Goal: Check status: Check status

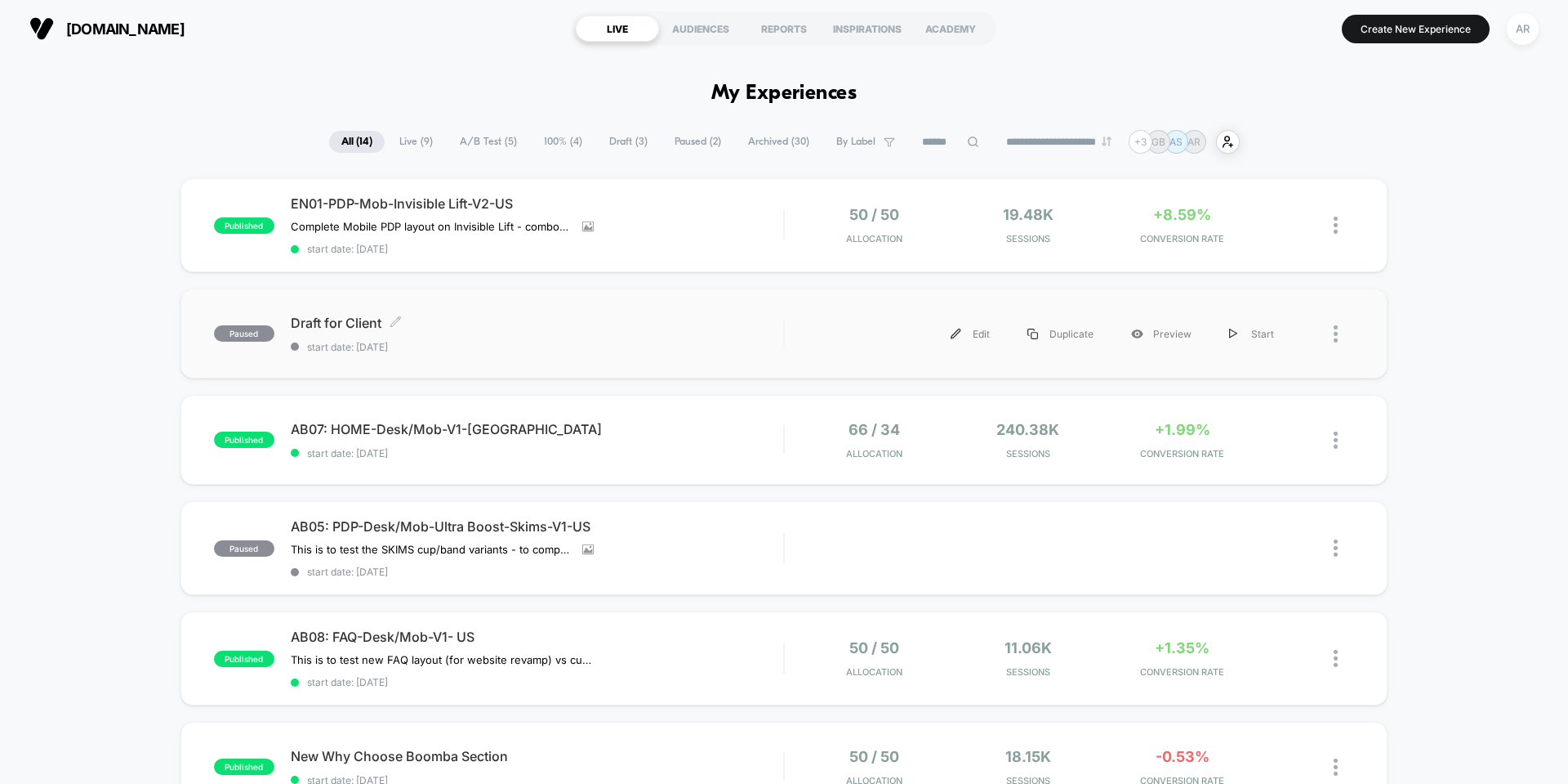
scroll to position [82, 0]
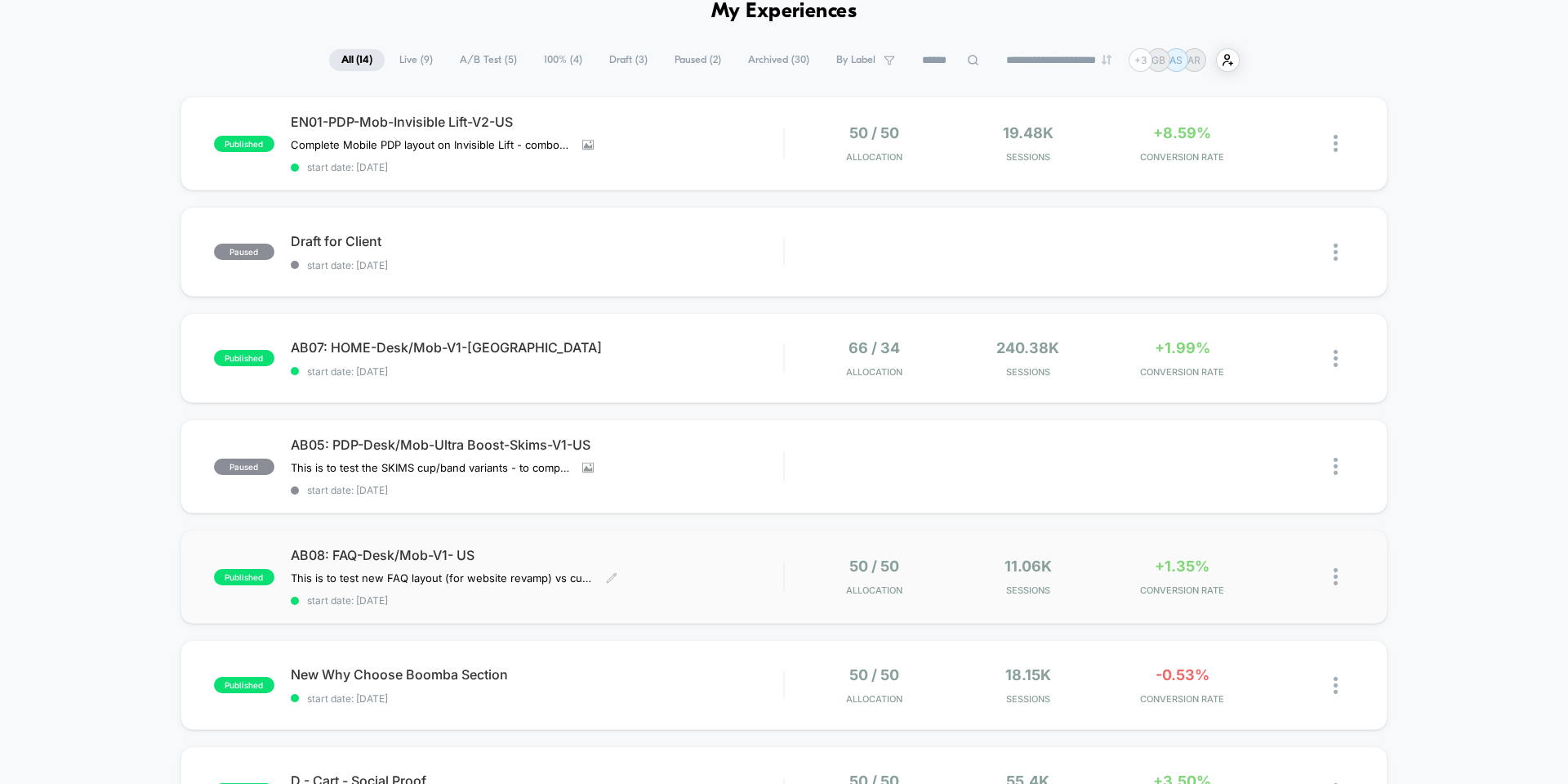
click at [634, 568] on div "AB08: FAQ-Desk/Mob-V1- US This is to test new FAQ layout (for website revamp) v…" at bounding box center [536, 576] width 492 height 60
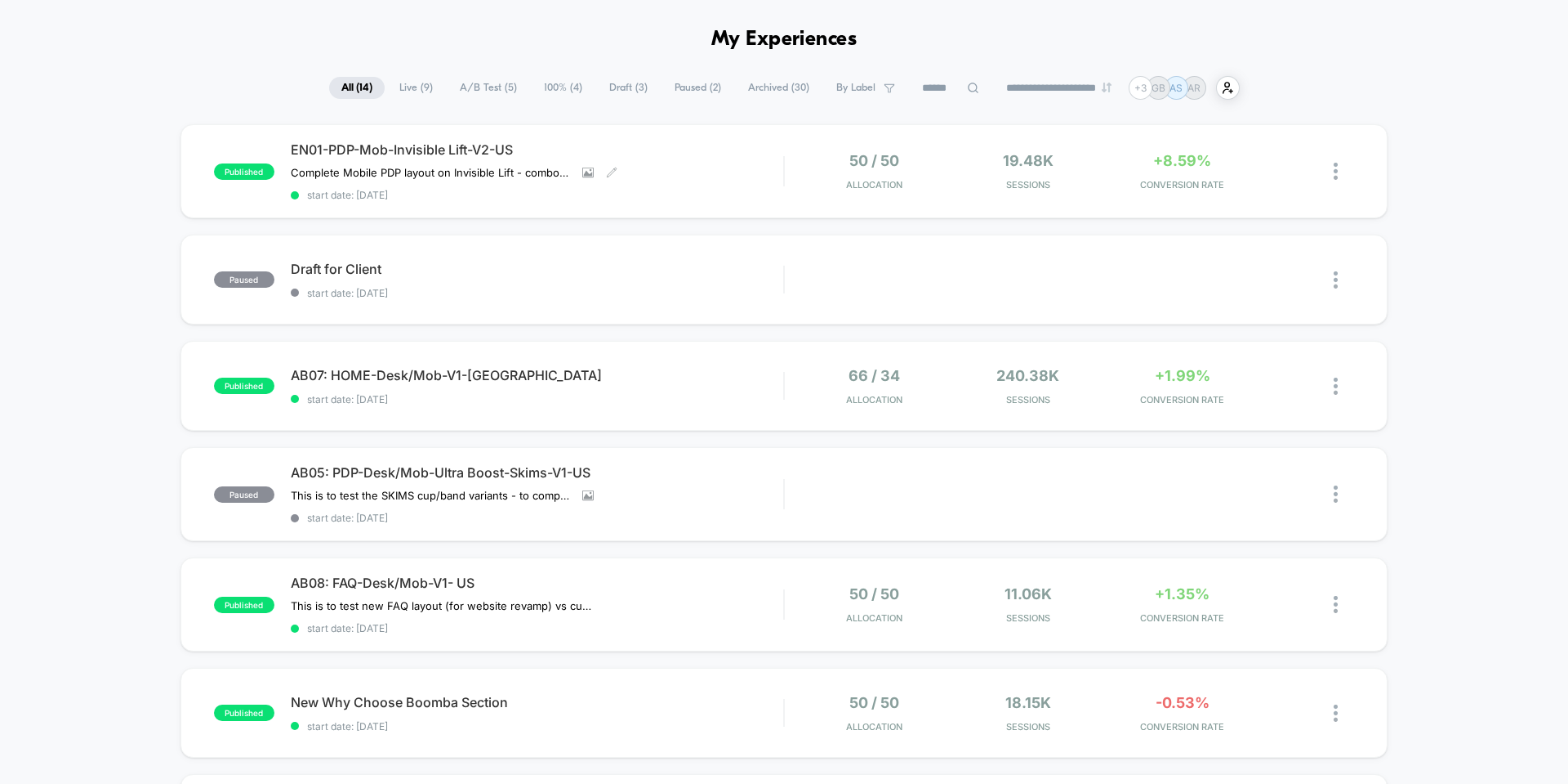
scroll to position [82, 0]
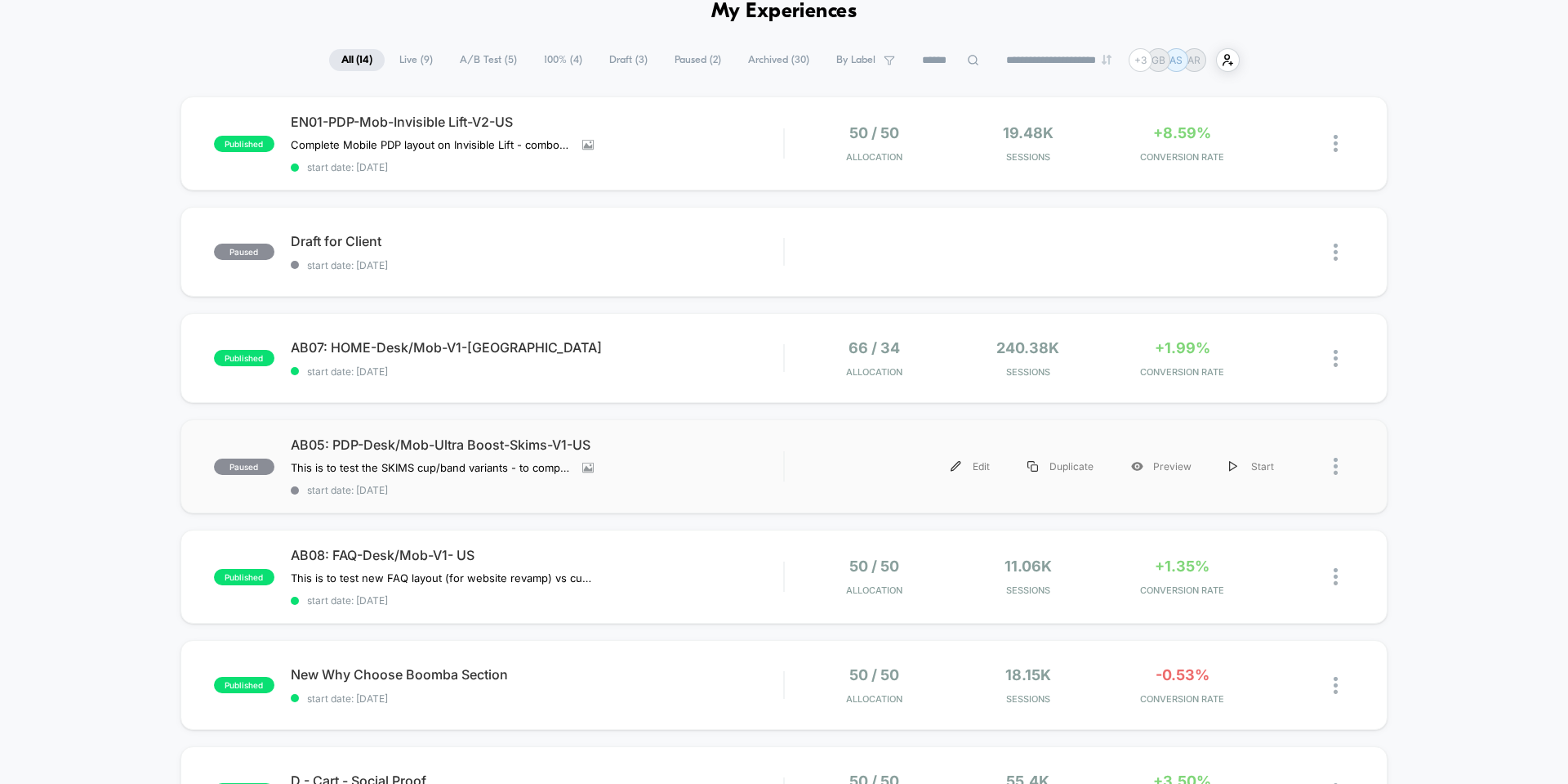
click at [745, 435] on div "paused AB05: PDP-Desk/Mob-Ultra Boost-Skims-V1-US This is to test the SKIMS cup…" at bounding box center [784, 465] width 1207 height 94
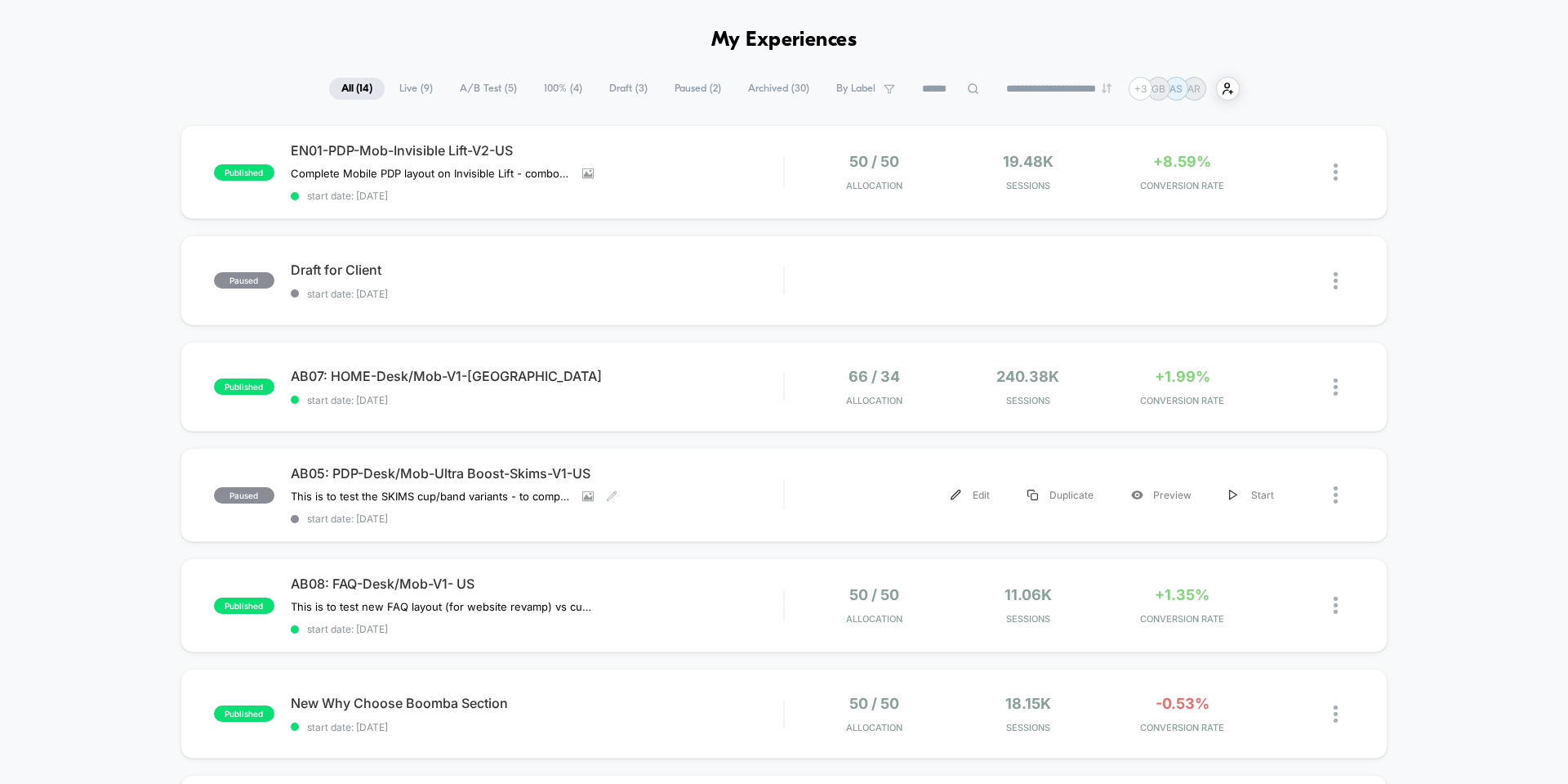
scroll to position [82, 0]
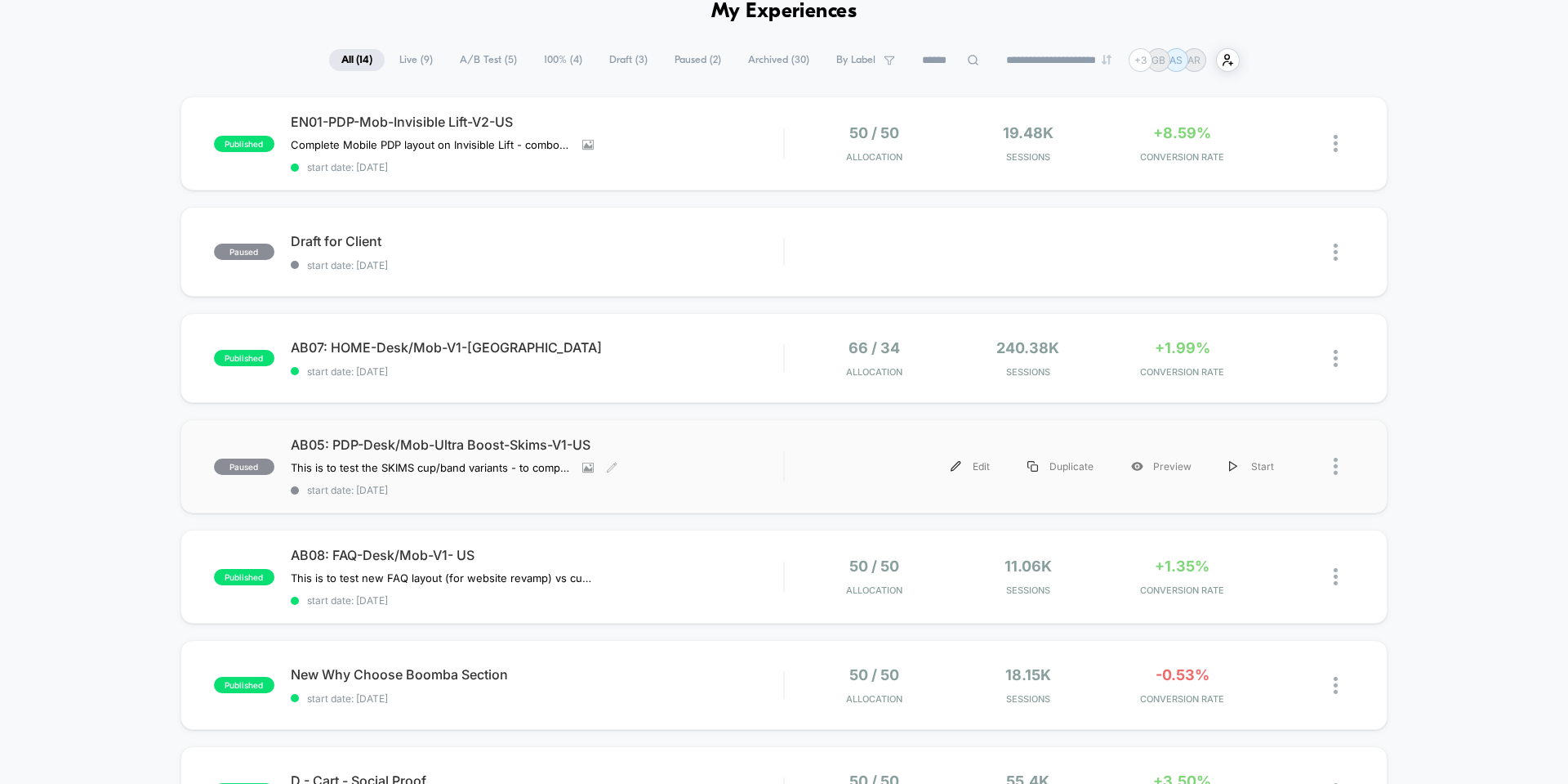
click at [684, 445] on span "AB05: PDP-Desk/Mob-Ultra Boost-Skims-V1-US" at bounding box center [536, 444] width 492 height 16
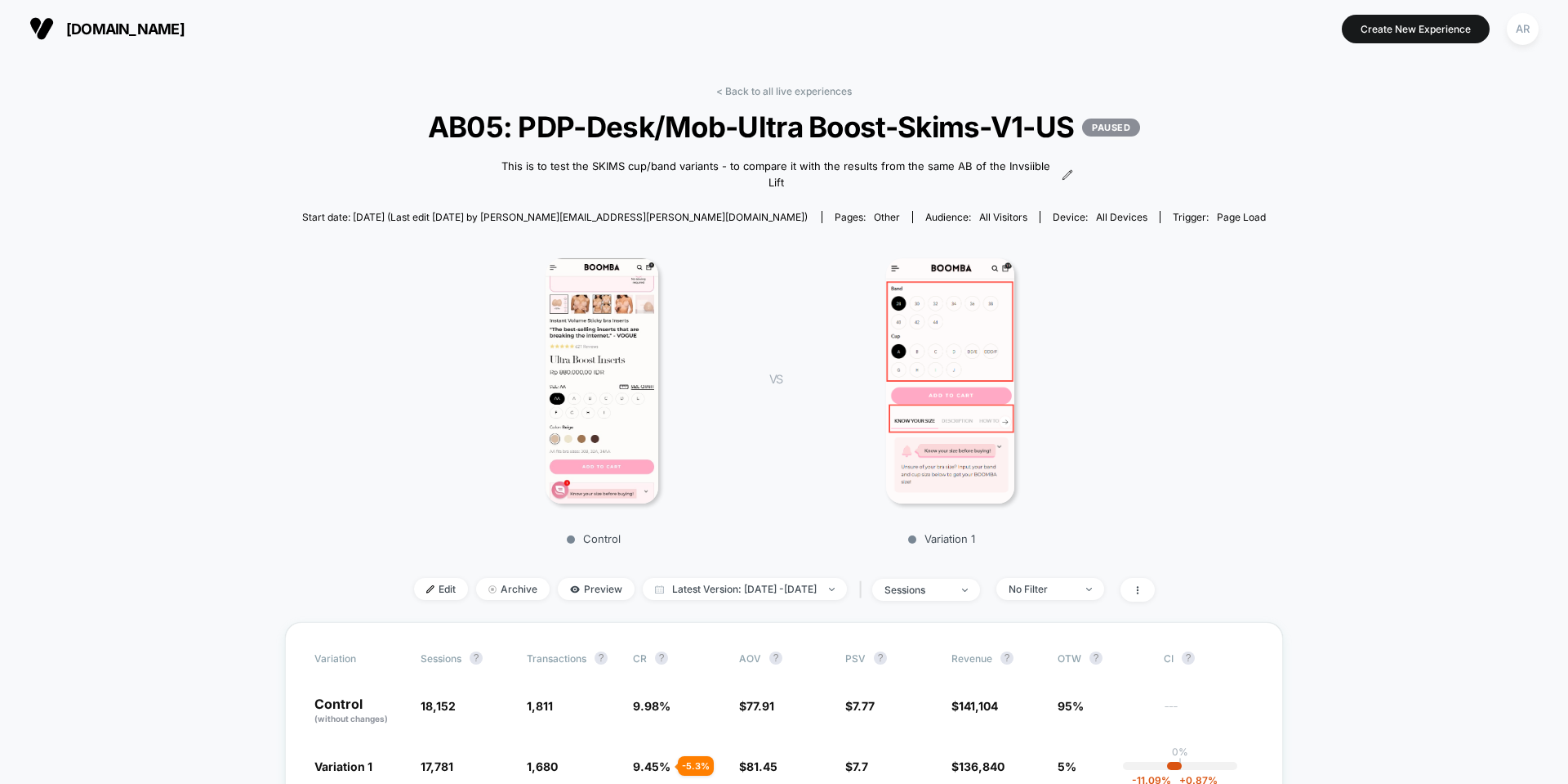
click at [991, 344] on img at bounding box center [950, 381] width 128 height 245
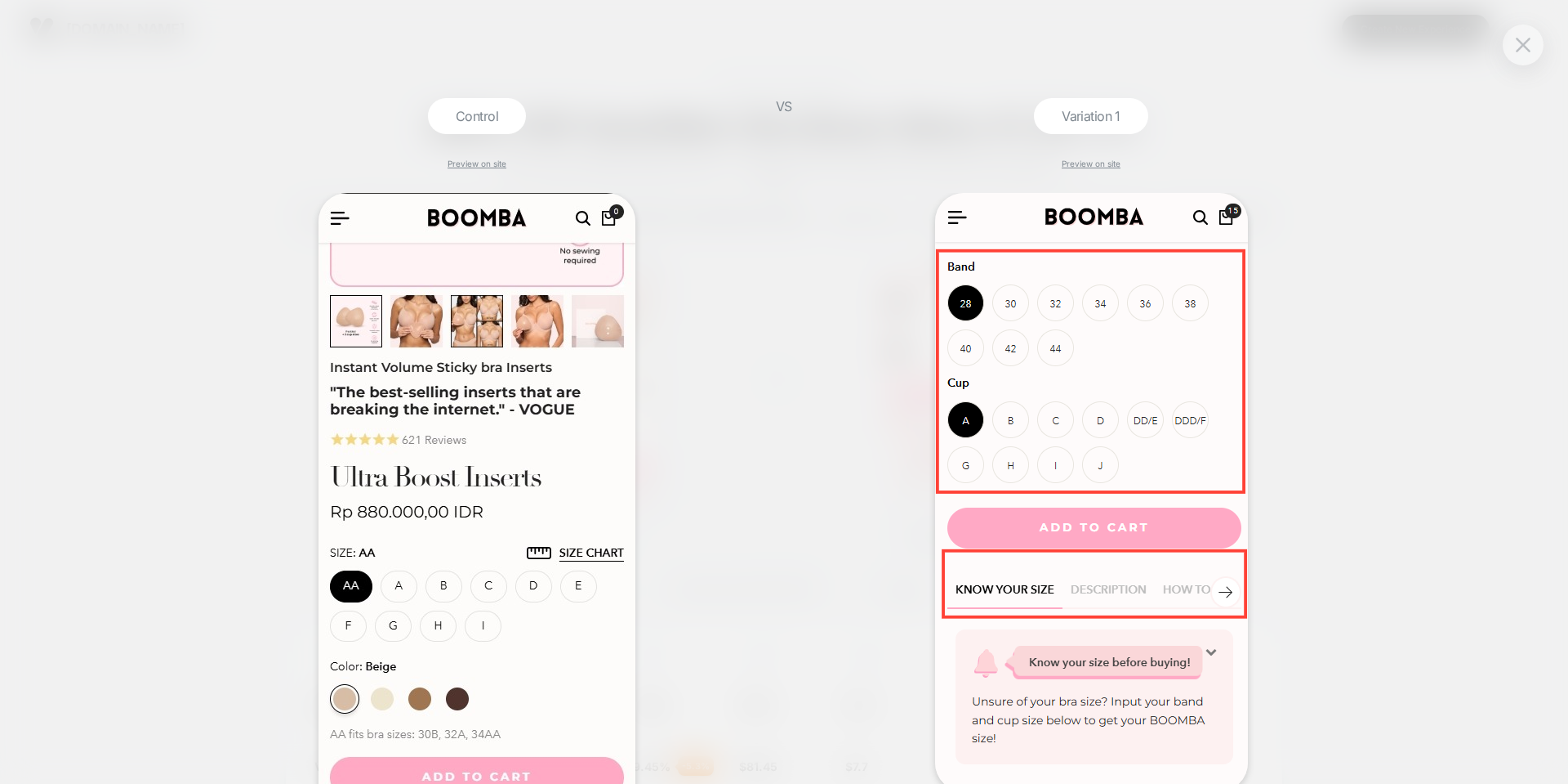
click at [1386, 395] on div "Control Preview on site VS Variation 1 Preview on site" at bounding box center [784, 392] width 1568 height 784
click at [1516, 57] on div at bounding box center [1524, 44] width 41 height 41
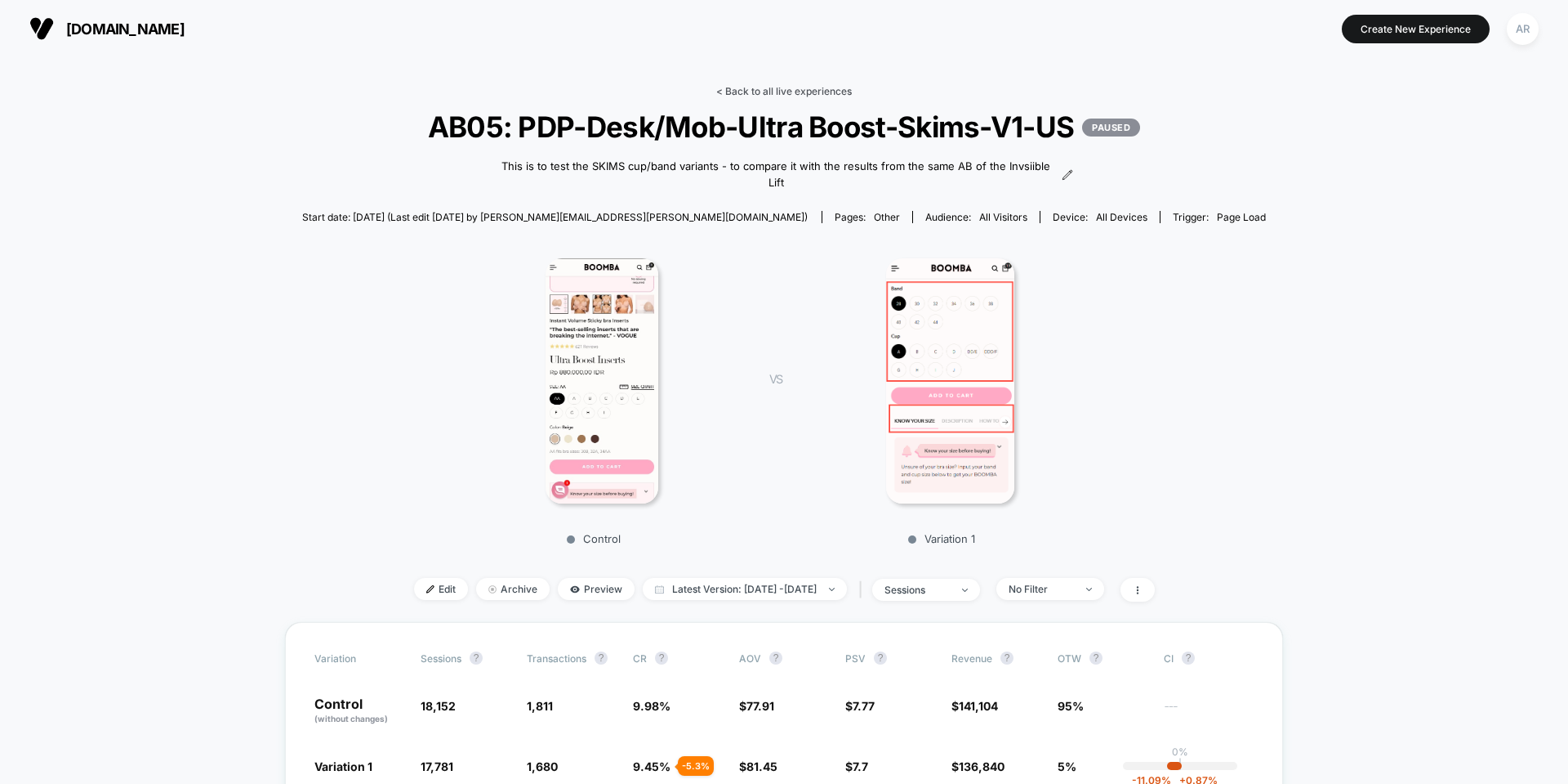
click at [754, 93] on link "< Back to all live experiences" at bounding box center [784, 91] width 136 height 13
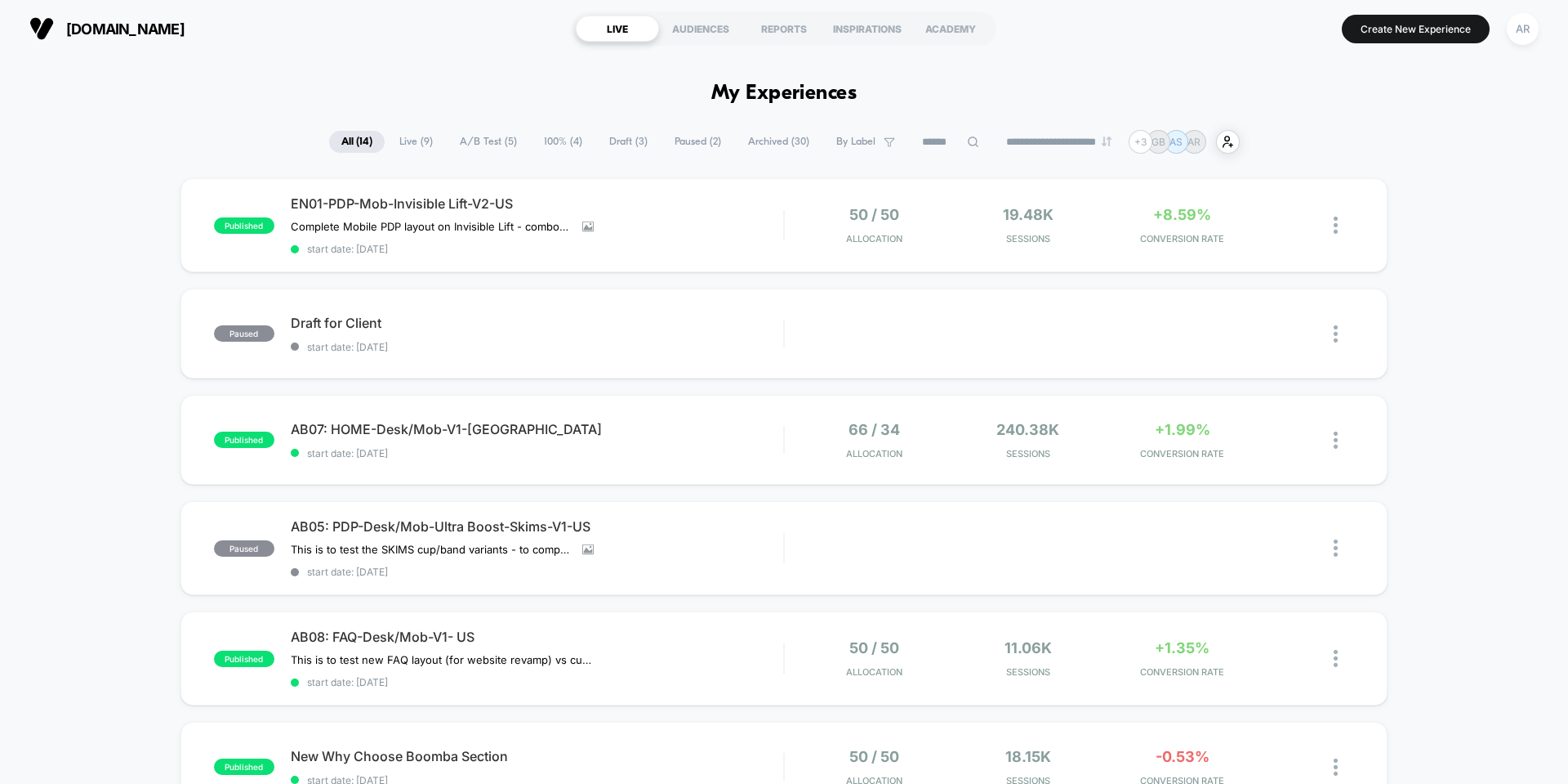
click at [698, 149] on span "Paused ( 2 )" at bounding box center [699, 141] width 71 height 22
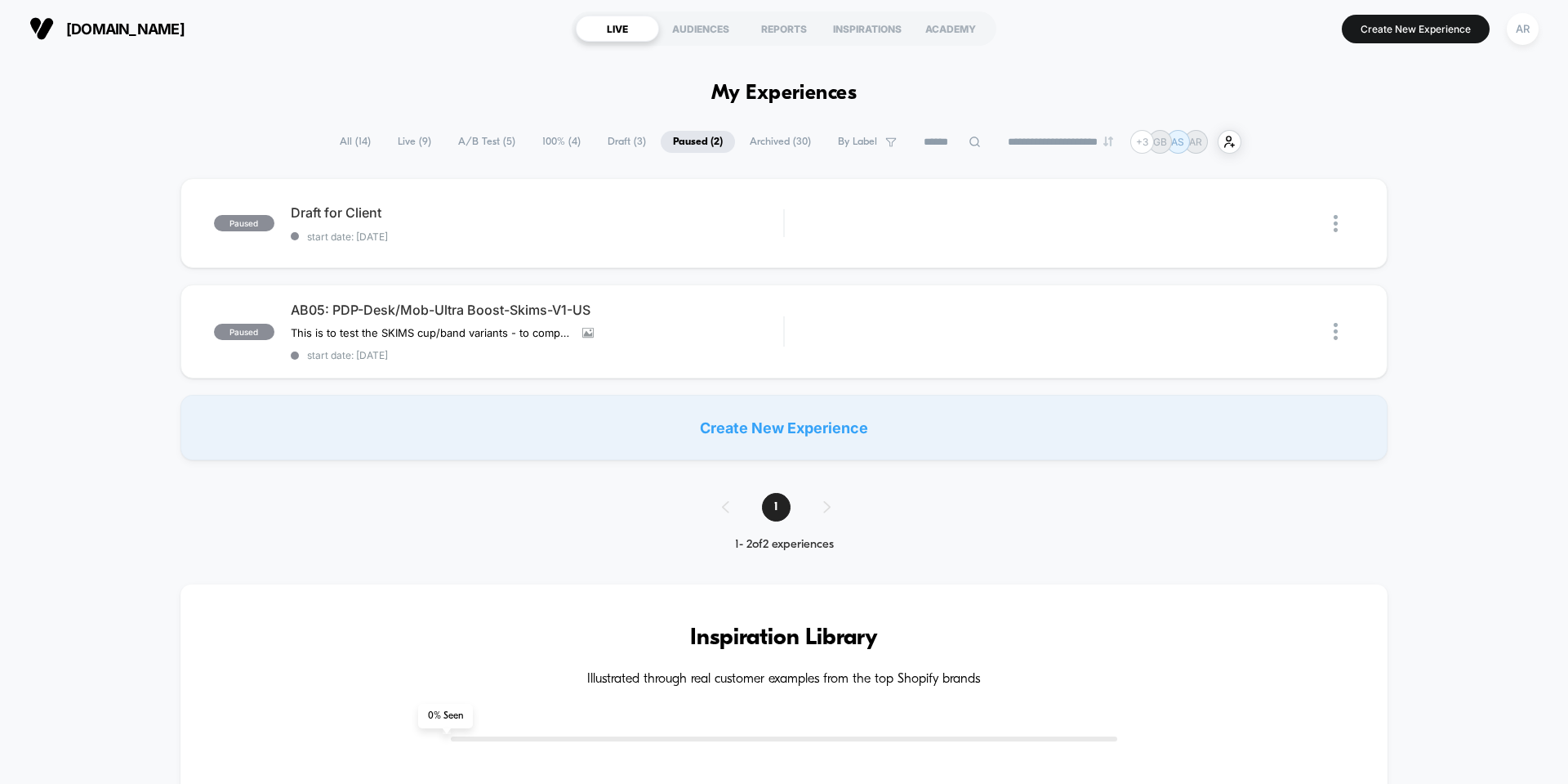
click at [790, 144] on span "Archived ( 30 )" at bounding box center [780, 141] width 86 height 22
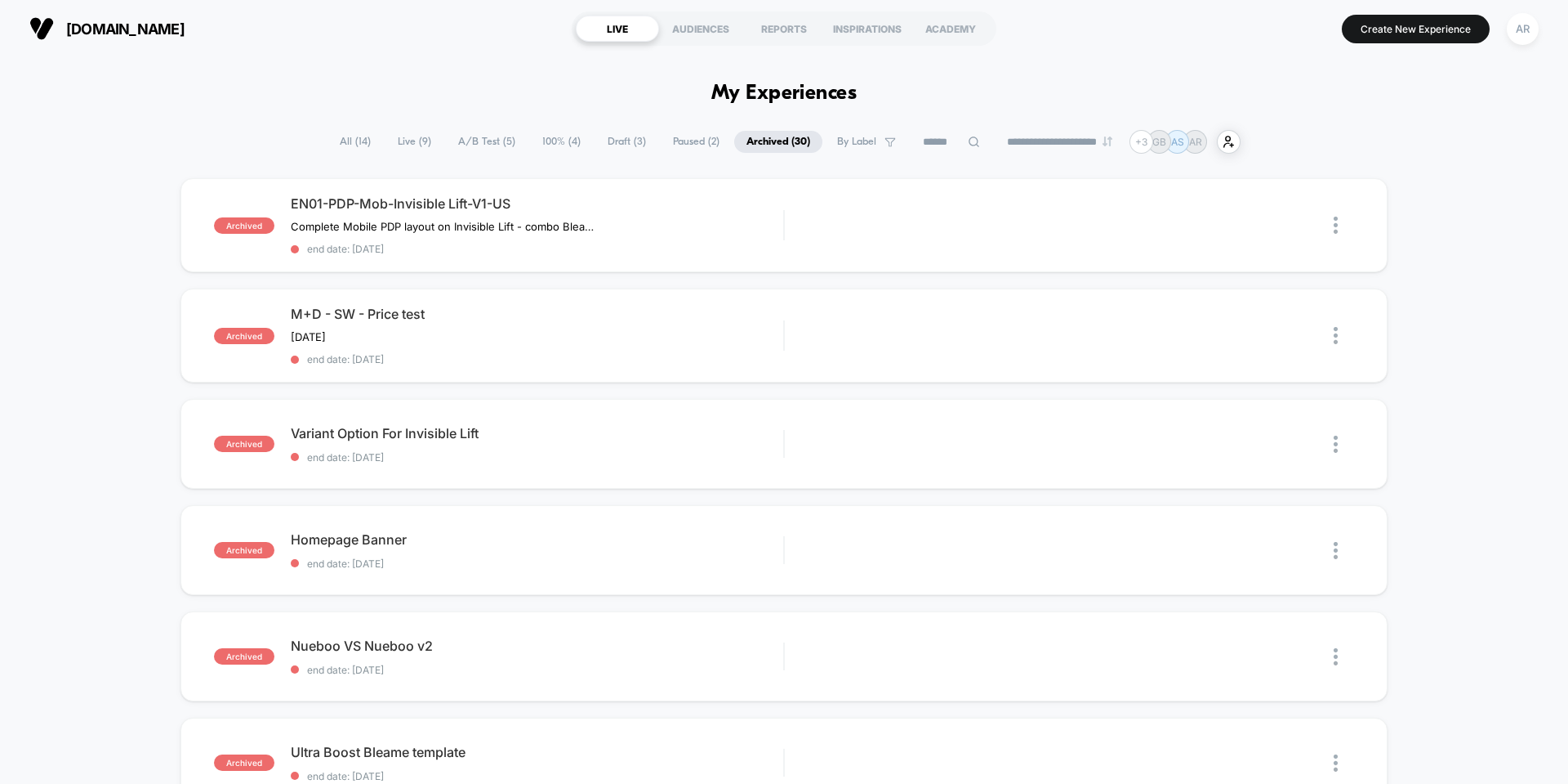
click at [950, 145] on input at bounding box center [951, 142] width 82 height 19
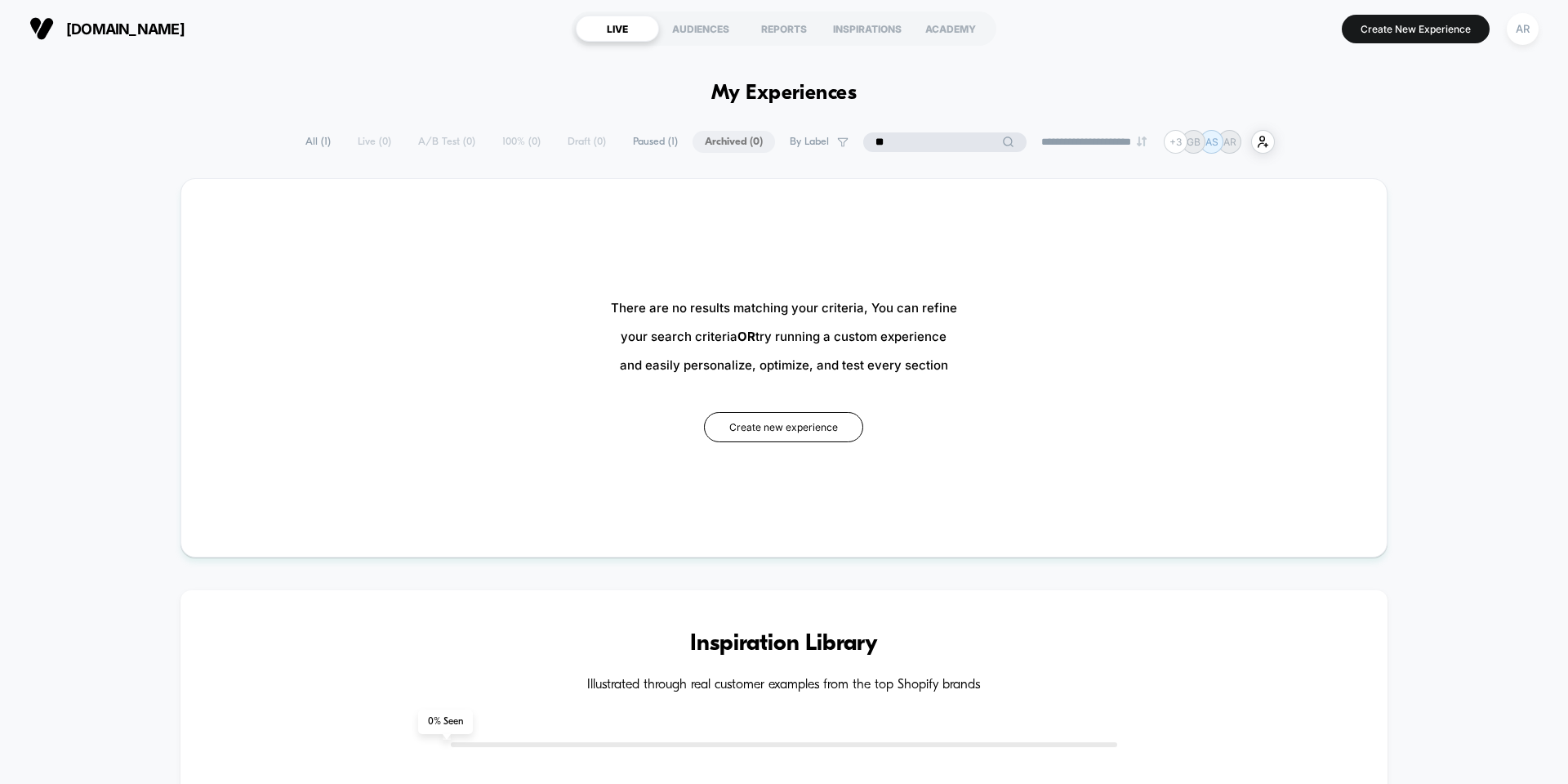
type input "*"
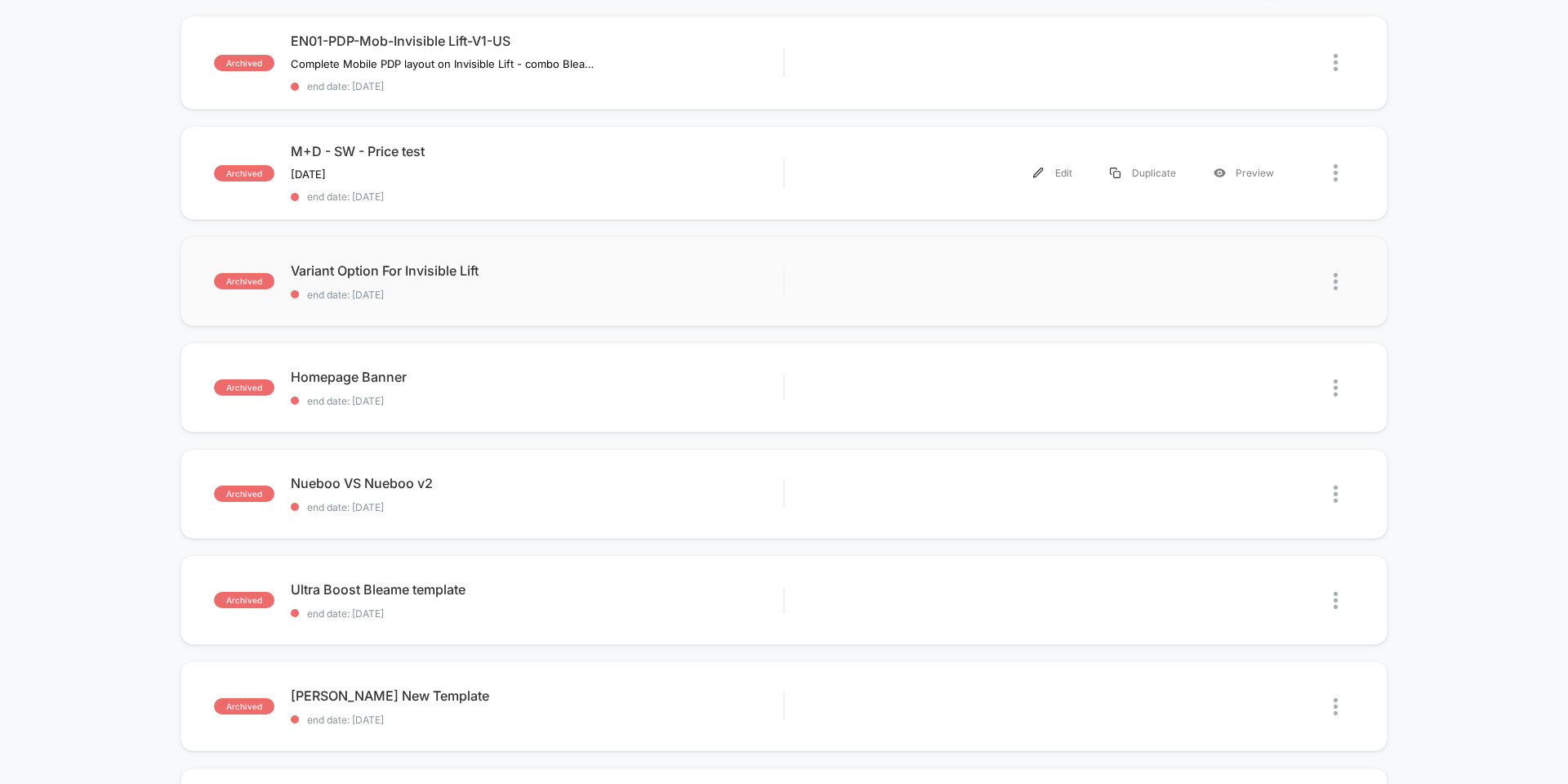
scroll to position [163, 0]
click at [639, 273] on span "Variant Option For Invisible Lift Click to edit experience details" at bounding box center [536, 269] width 492 height 16
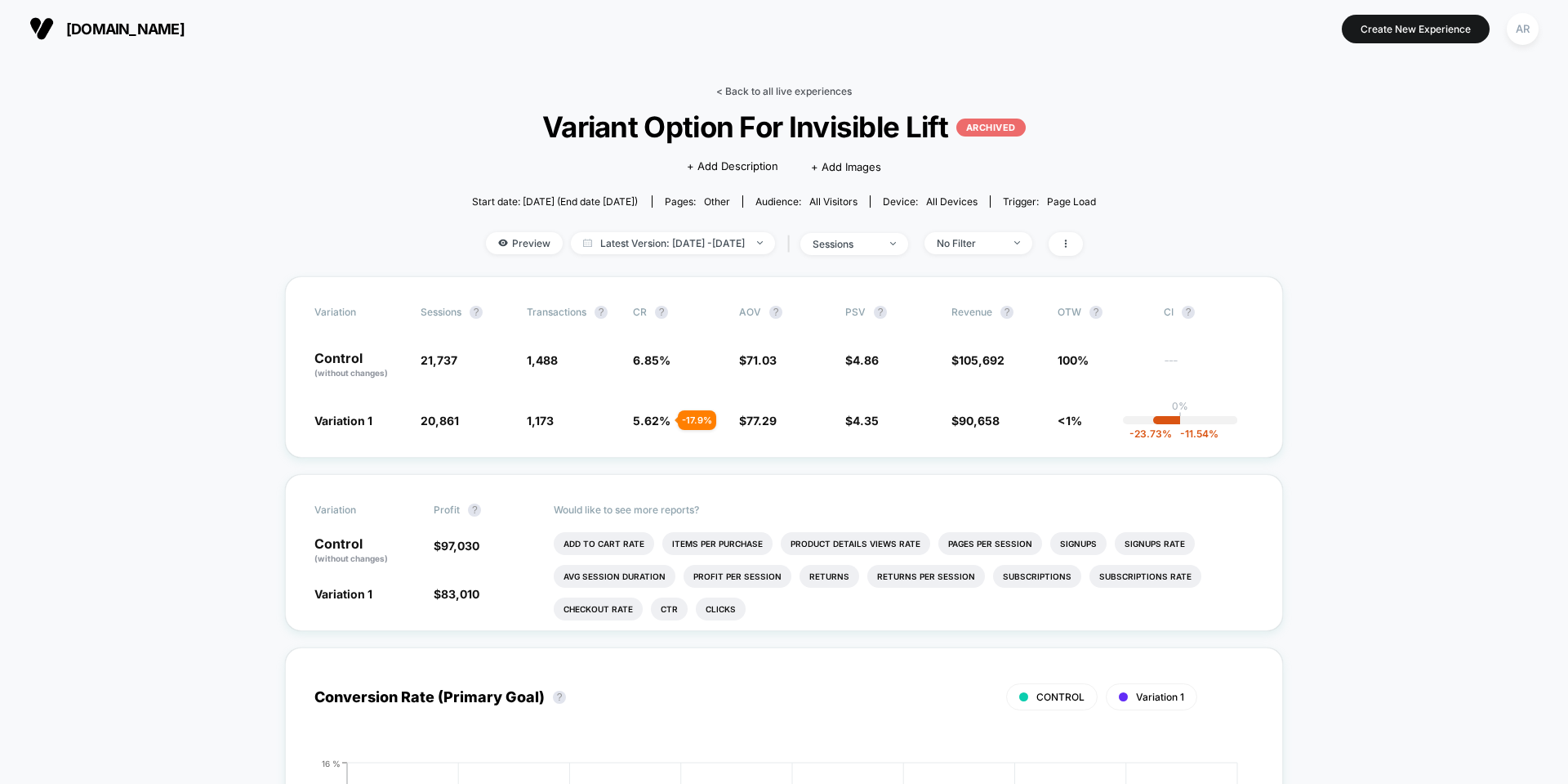
click at [803, 94] on link "< Back to all live experiences" at bounding box center [784, 91] width 136 height 13
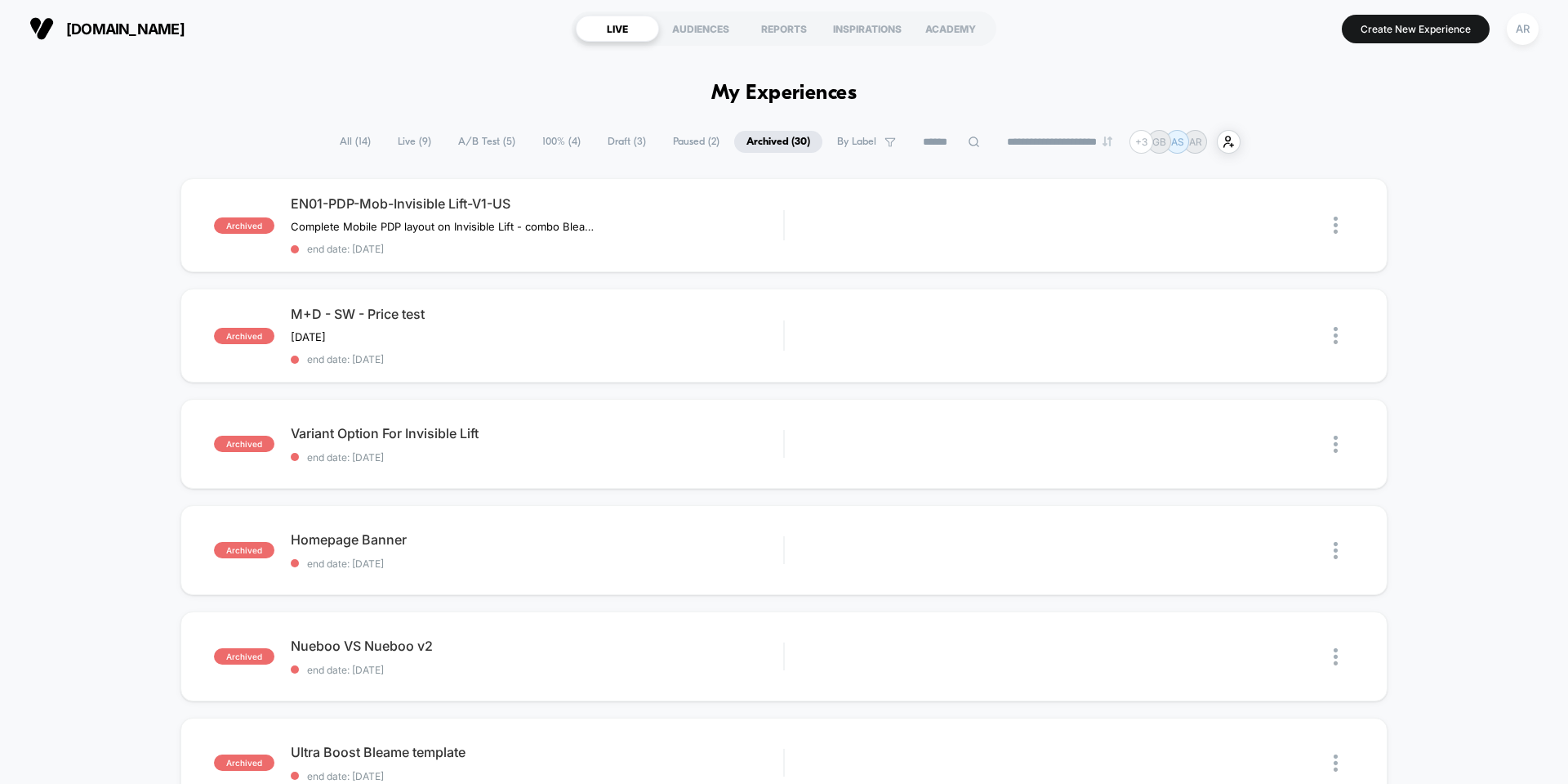
click at [688, 142] on span "Paused ( 2 )" at bounding box center [697, 141] width 71 height 22
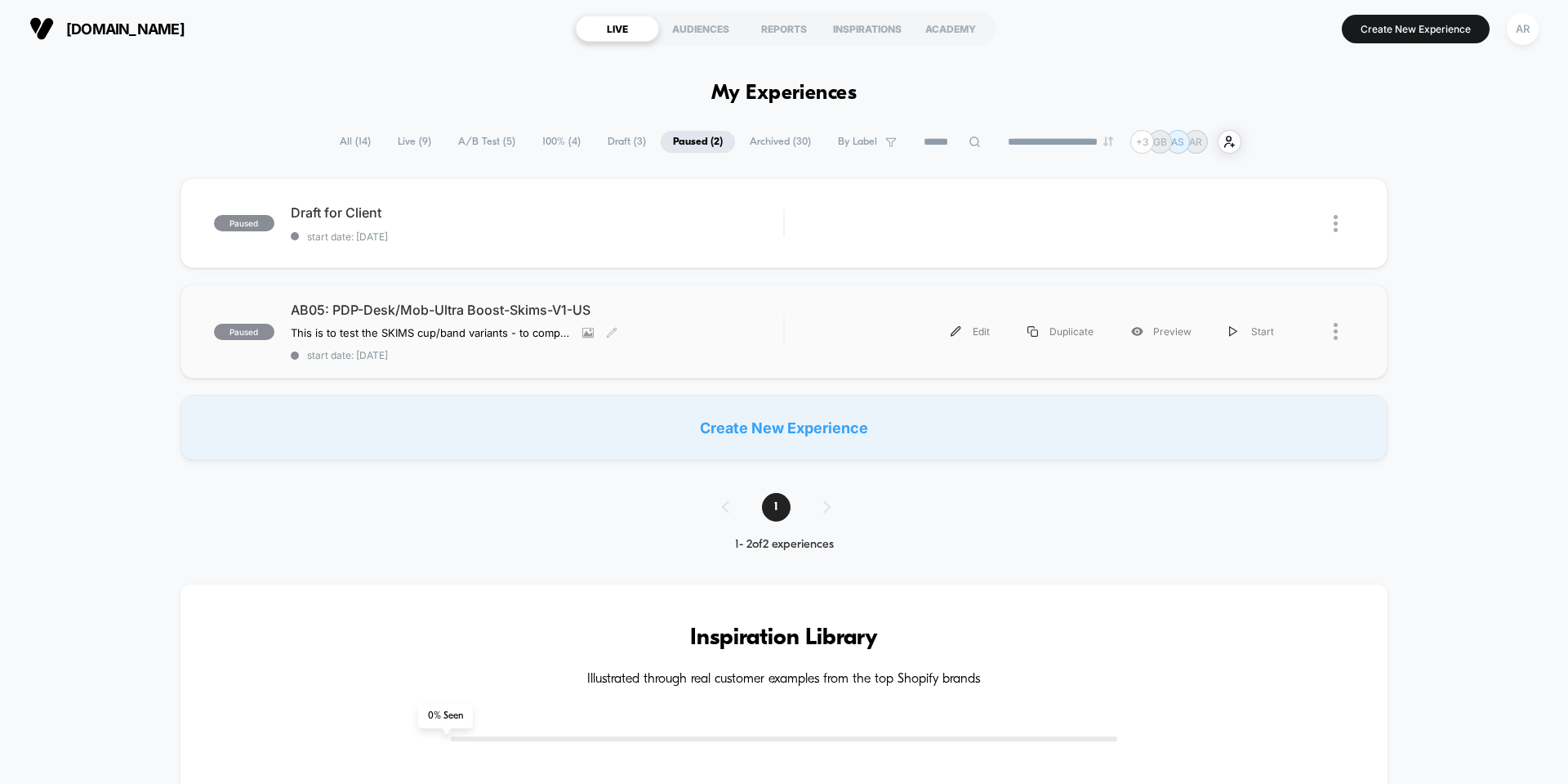
click at [741, 304] on span "AB05: PDP-Desk/Mob-Ultra Boost-Skims-V1-US" at bounding box center [536, 309] width 492 height 16
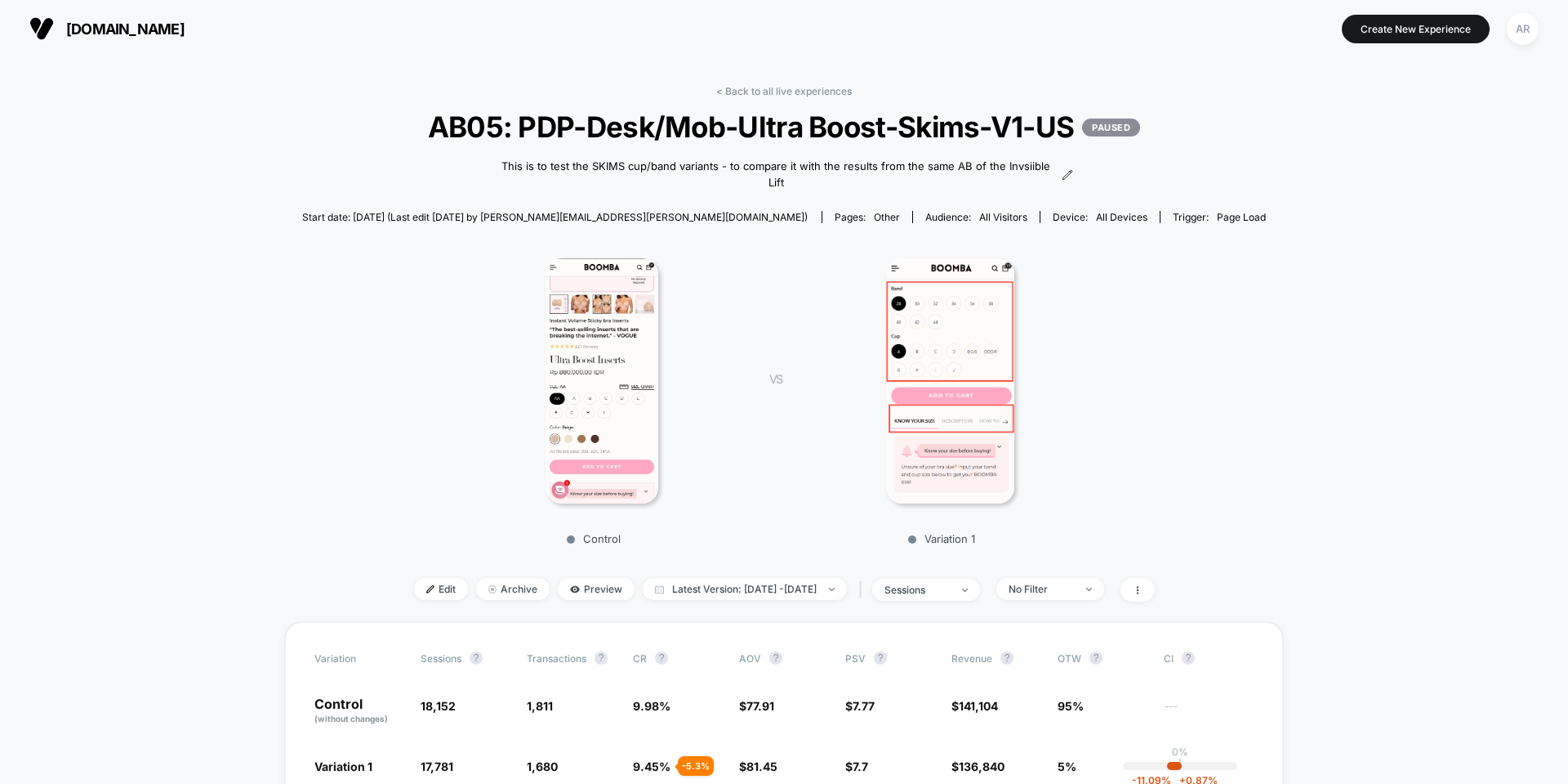
click at [997, 345] on img at bounding box center [950, 381] width 128 height 245
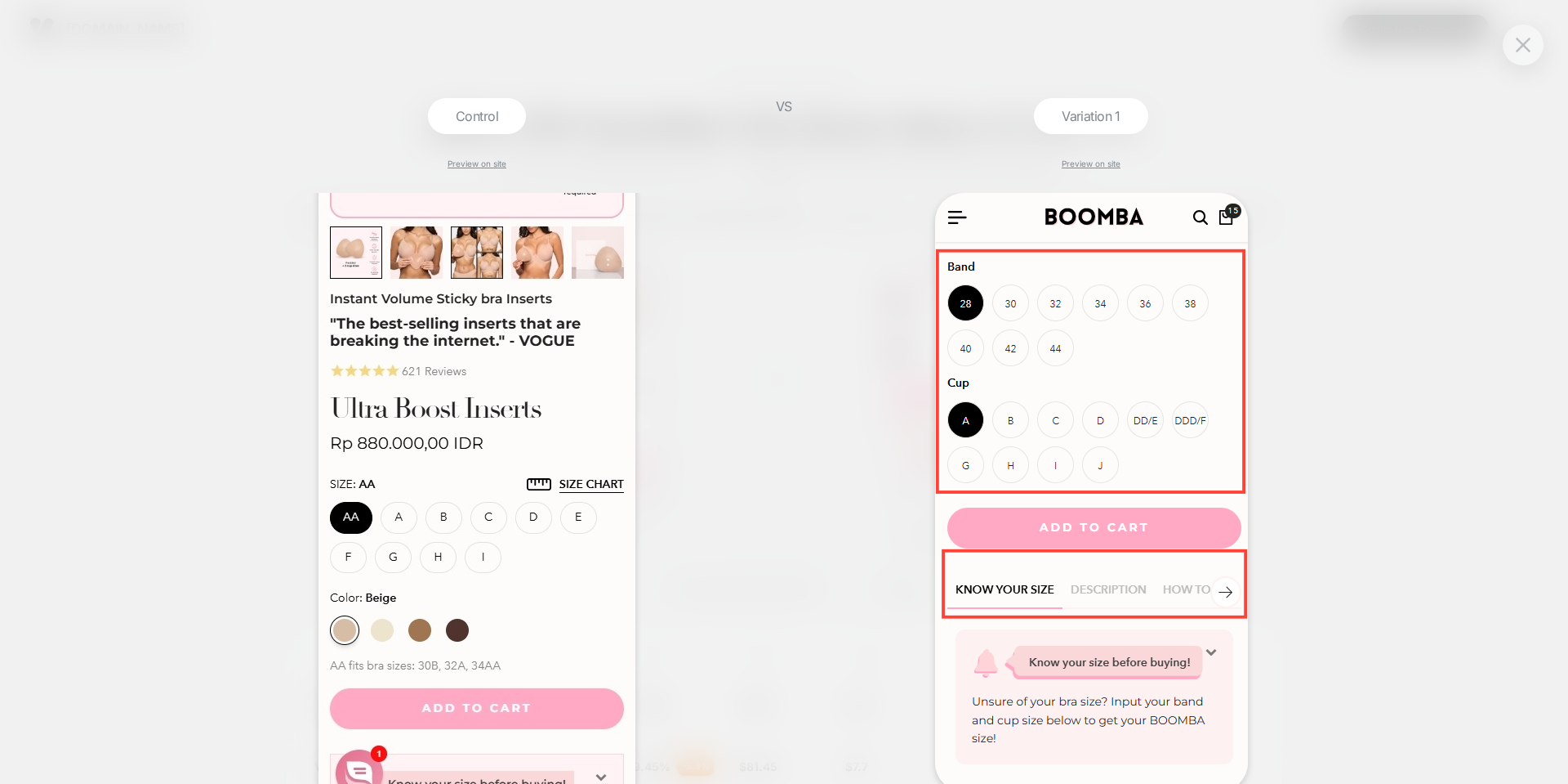
scroll to position [163, 0]
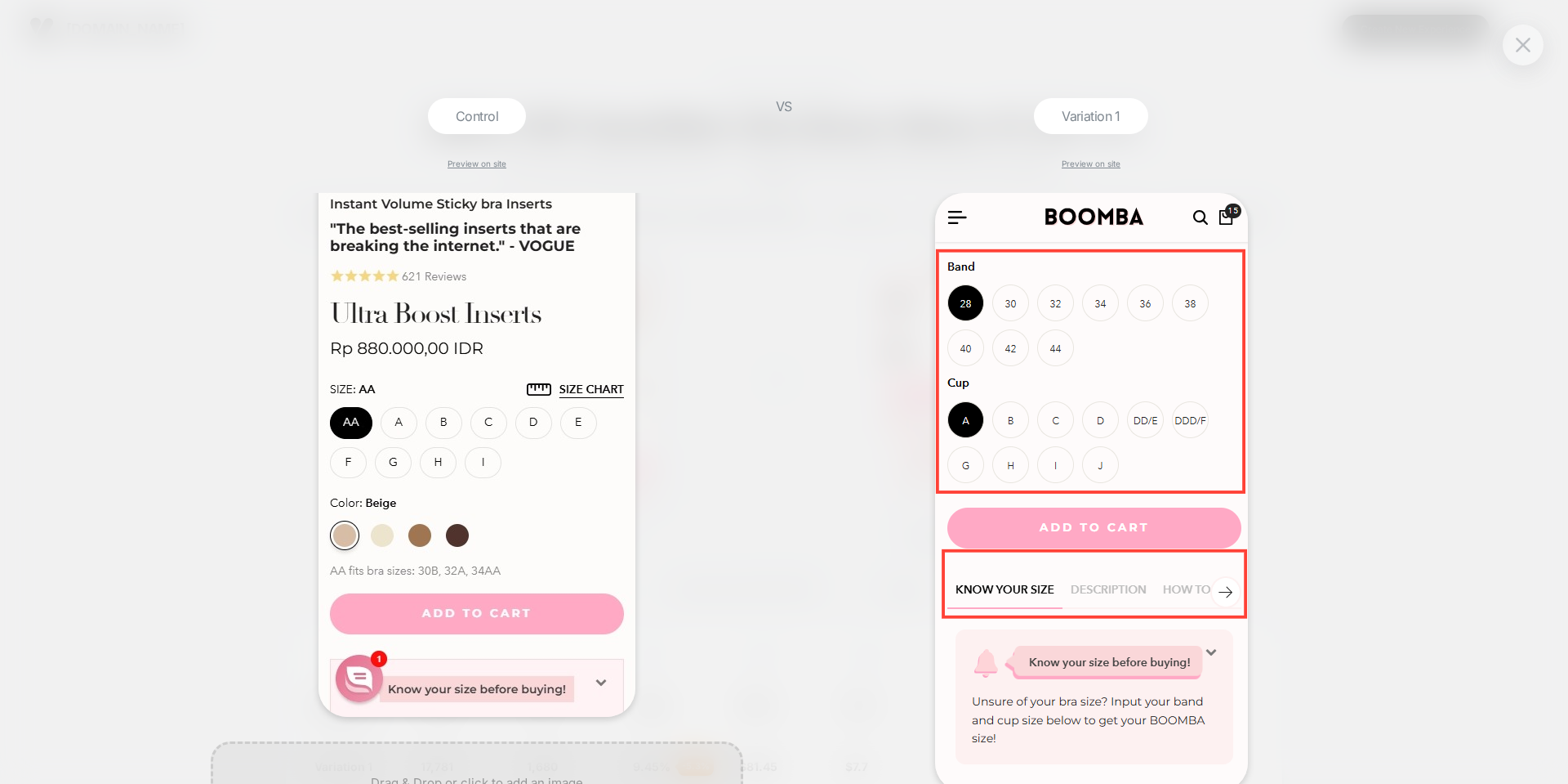
click at [784, 396] on div "VS" at bounding box center [784, 441] width 41 height 686
click at [1523, 50] on img at bounding box center [1523, 44] width 14 height 14
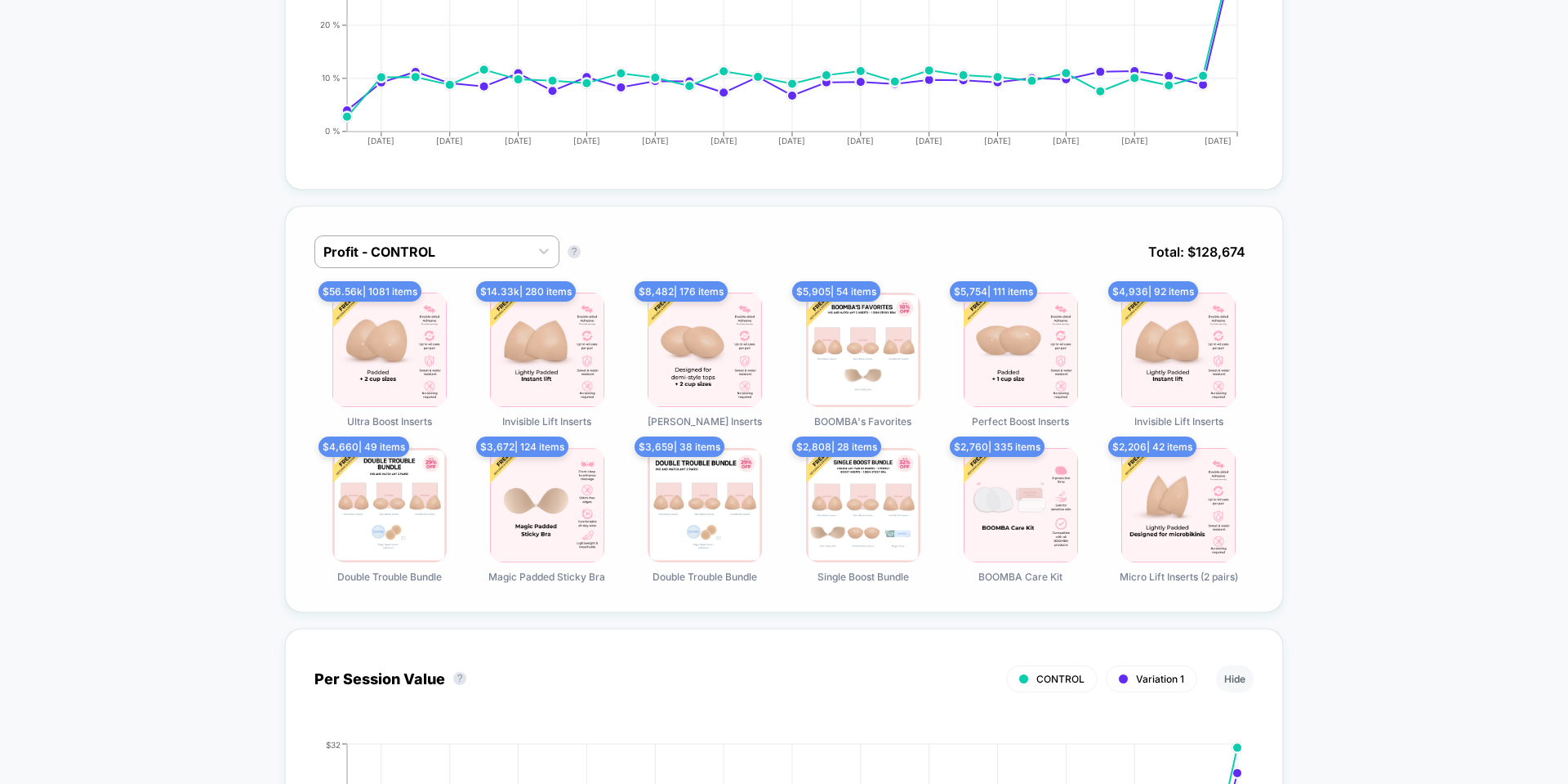
scroll to position [1226, 0]
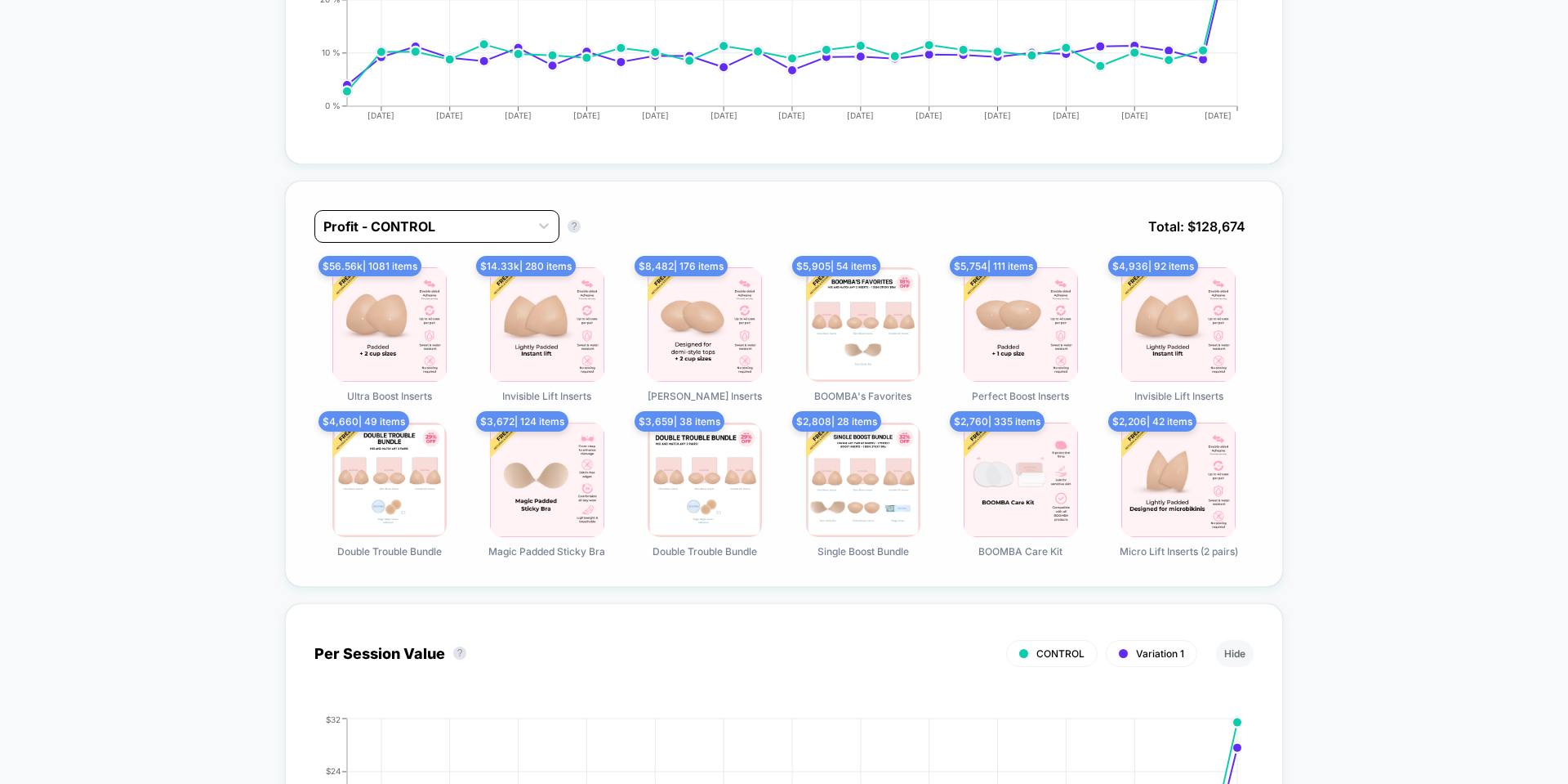
click at [430, 218] on div at bounding box center [422, 226] width 198 height 19
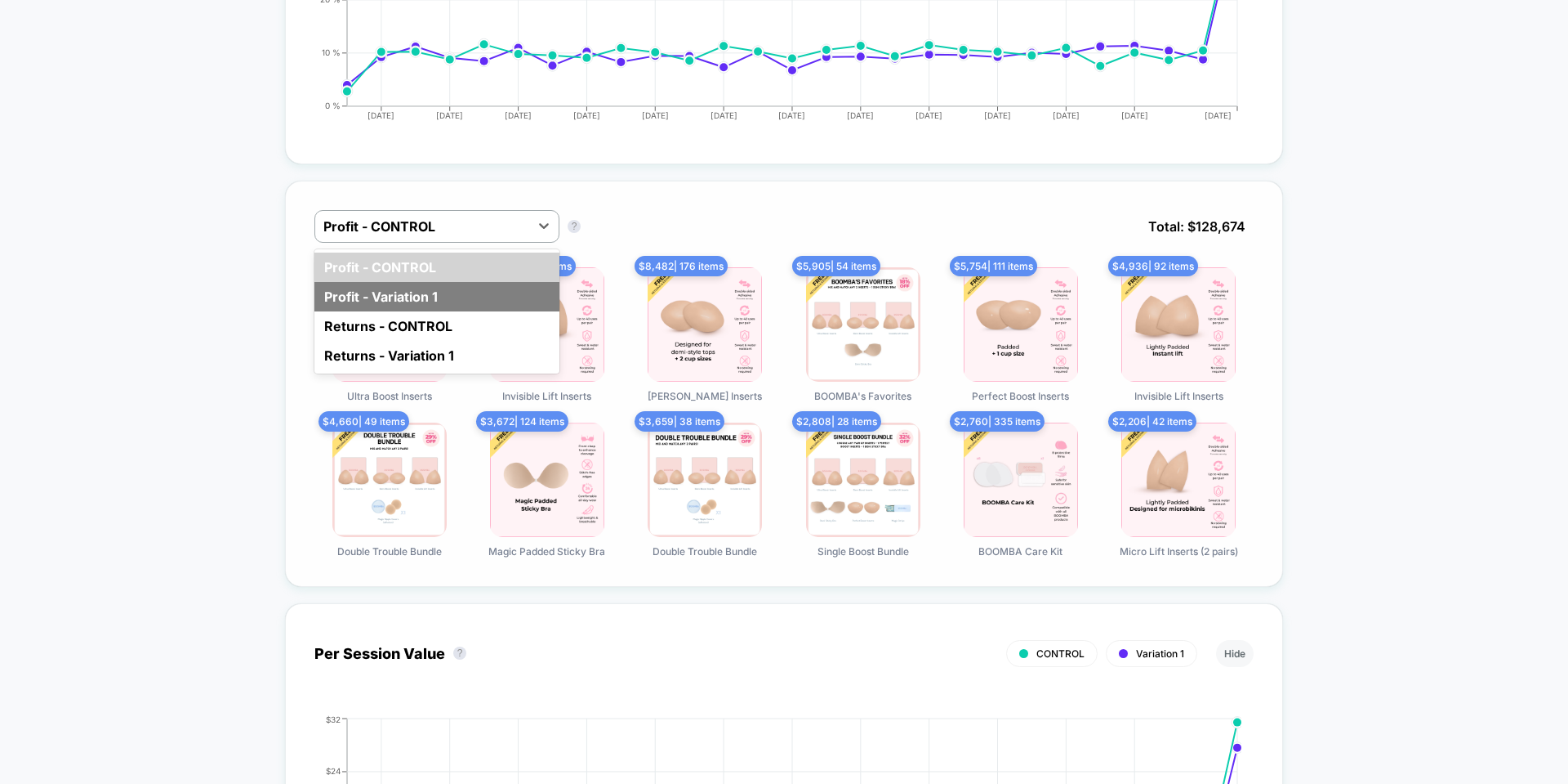
click at [444, 297] on div "Profit - Variation 1" at bounding box center [437, 296] width 245 height 29
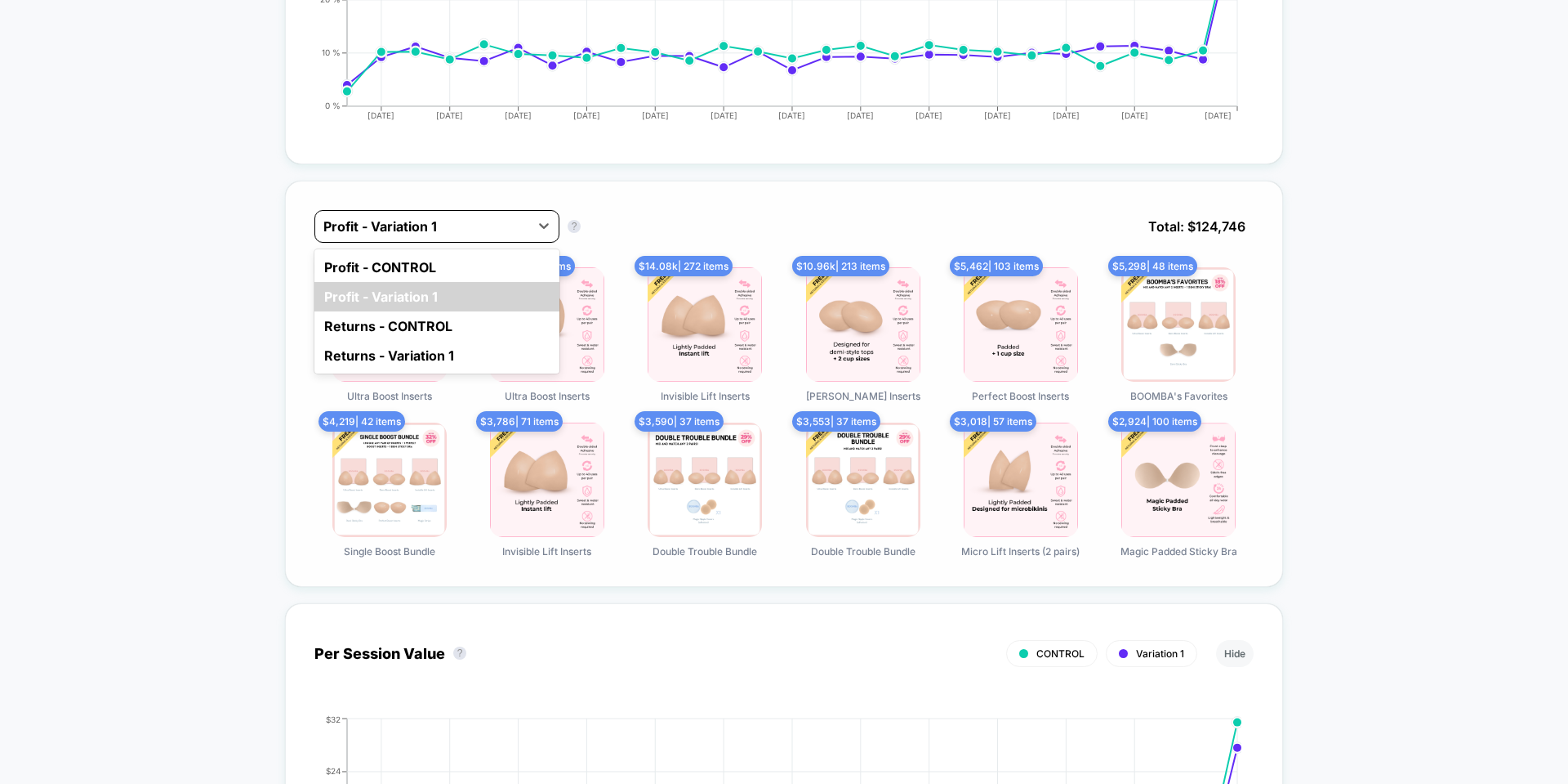
click at [441, 232] on div at bounding box center [422, 226] width 198 height 19
click at [441, 257] on div "Profit - CONTROL" at bounding box center [437, 267] width 245 height 29
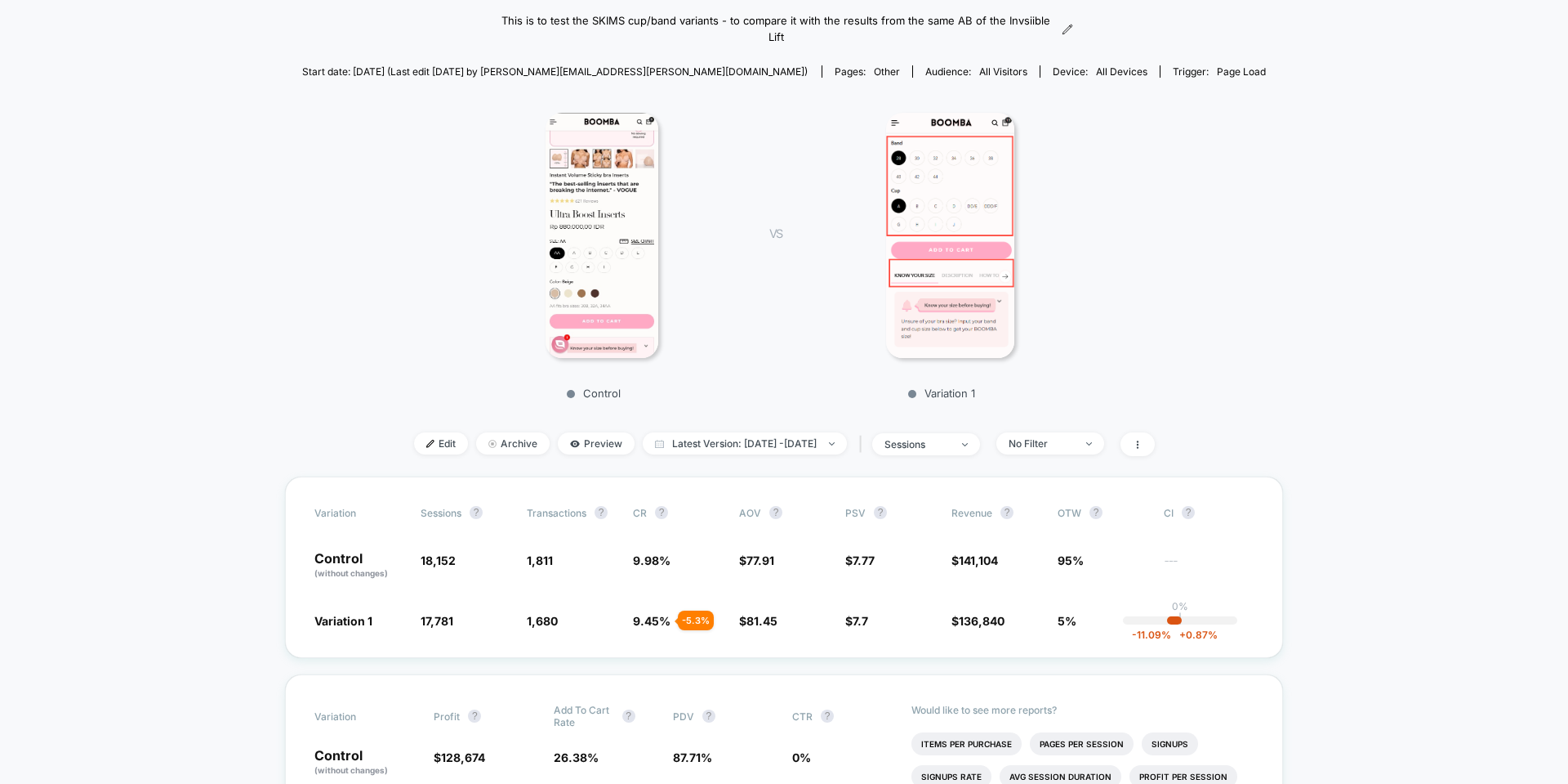
scroll to position [327, 0]
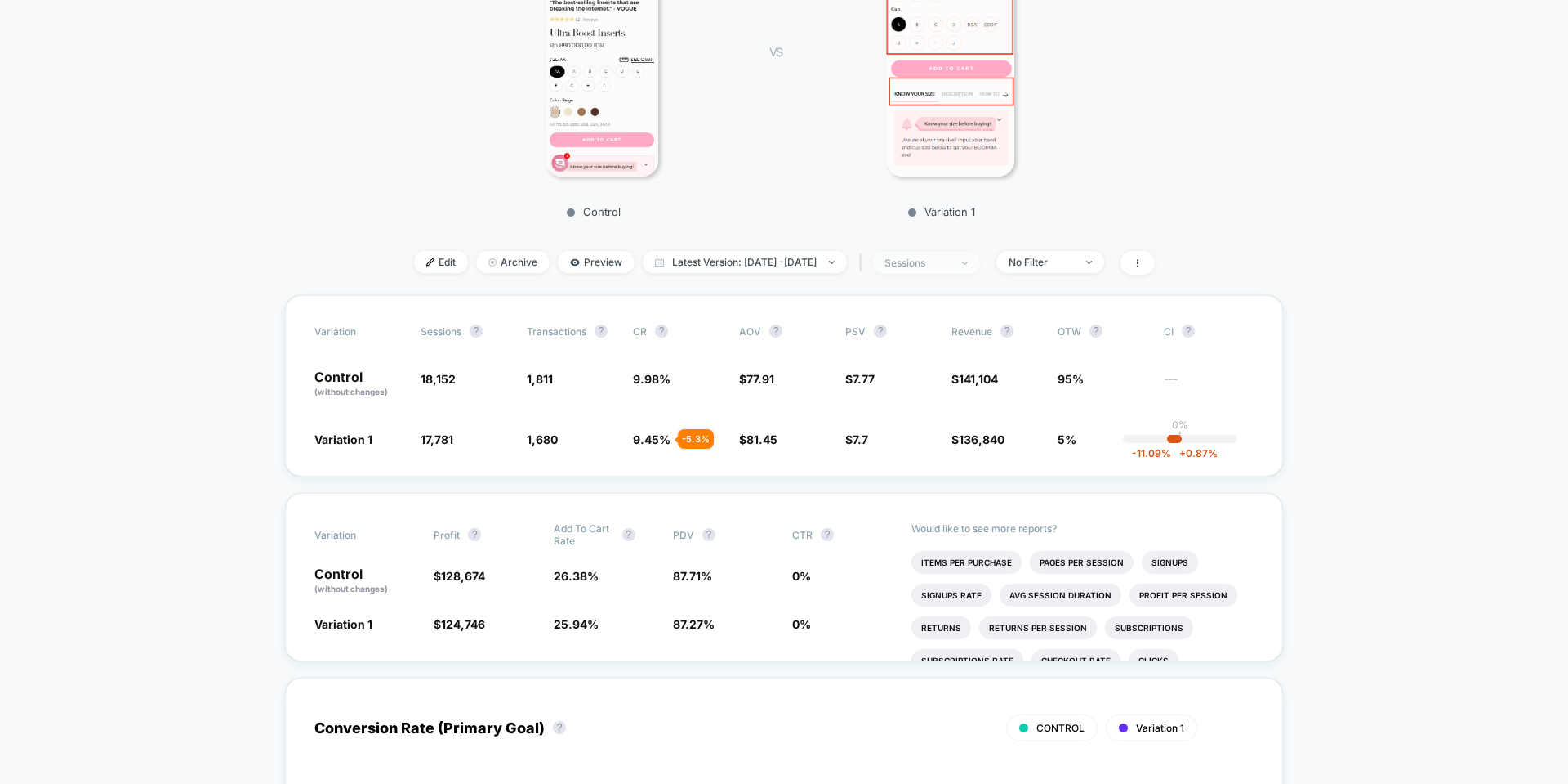
click at [950, 264] on div "sessions" at bounding box center [918, 263] width 66 height 13
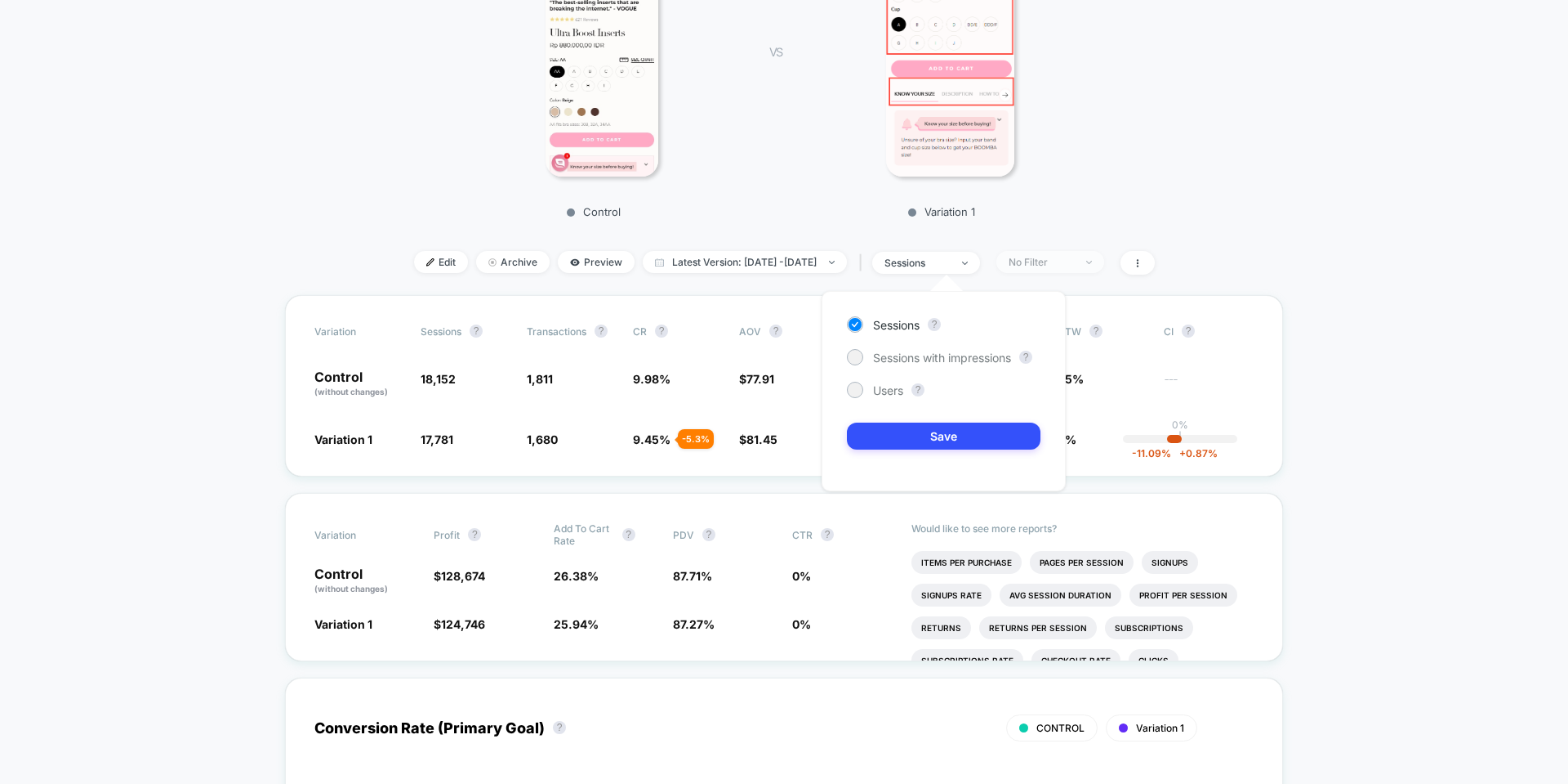
click at [1077, 268] on span "No Filter" at bounding box center [1051, 262] width 108 height 22
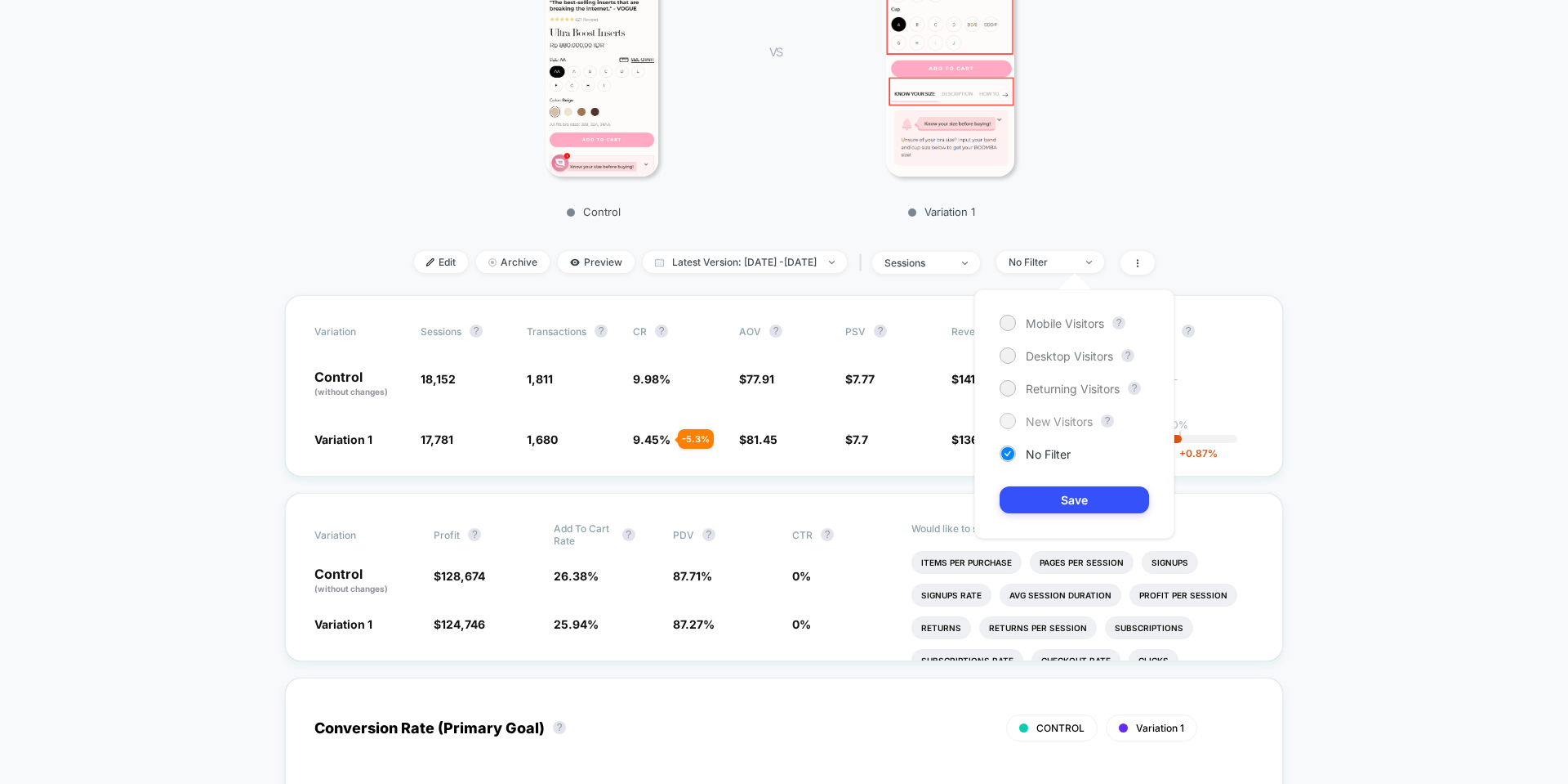
click at [1055, 419] on span "New Visitors" at bounding box center [1059, 421] width 67 height 14
click at [1067, 507] on button "Save" at bounding box center [1074, 500] width 150 height 27
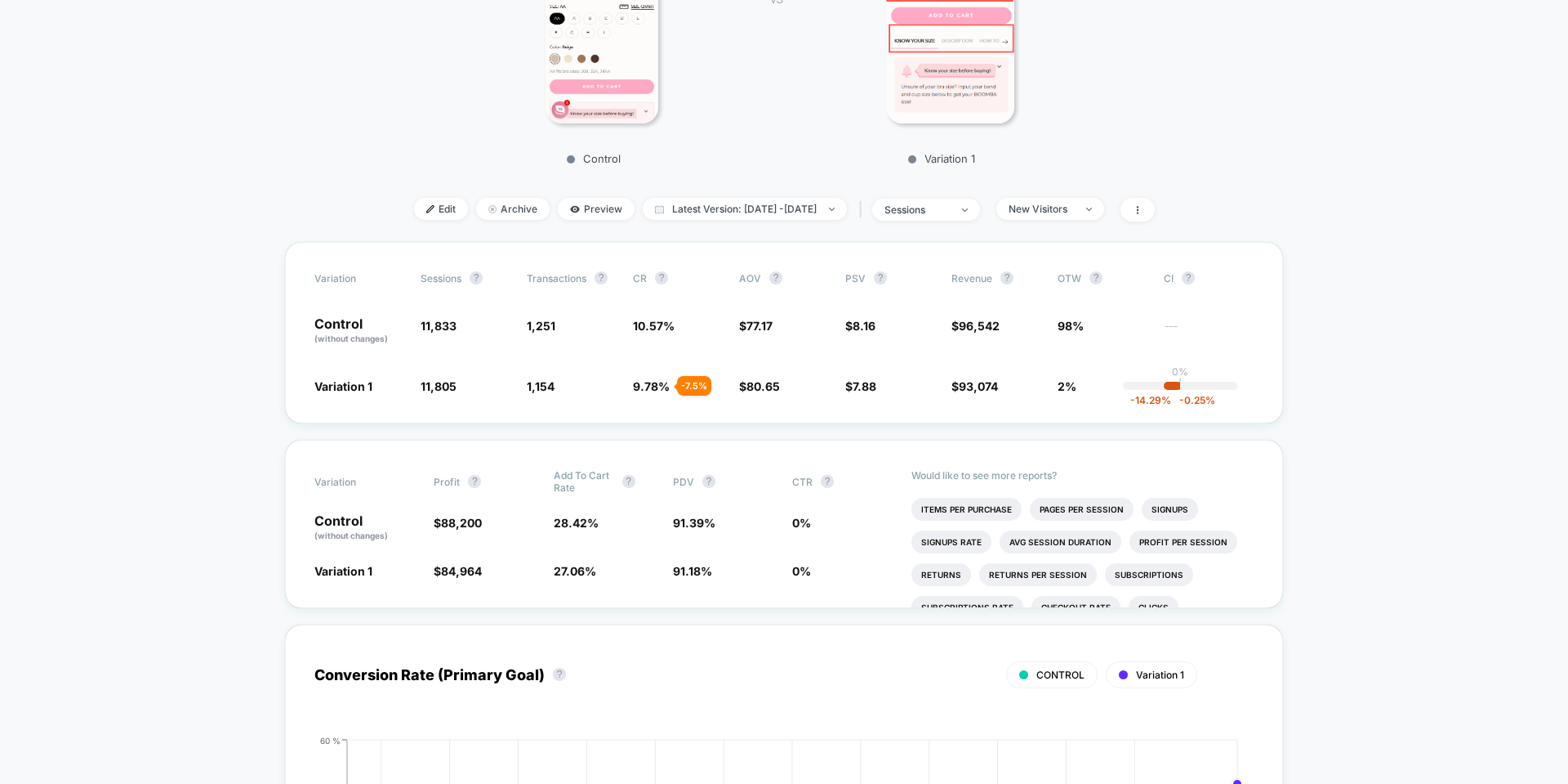
scroll to position [408, 0]
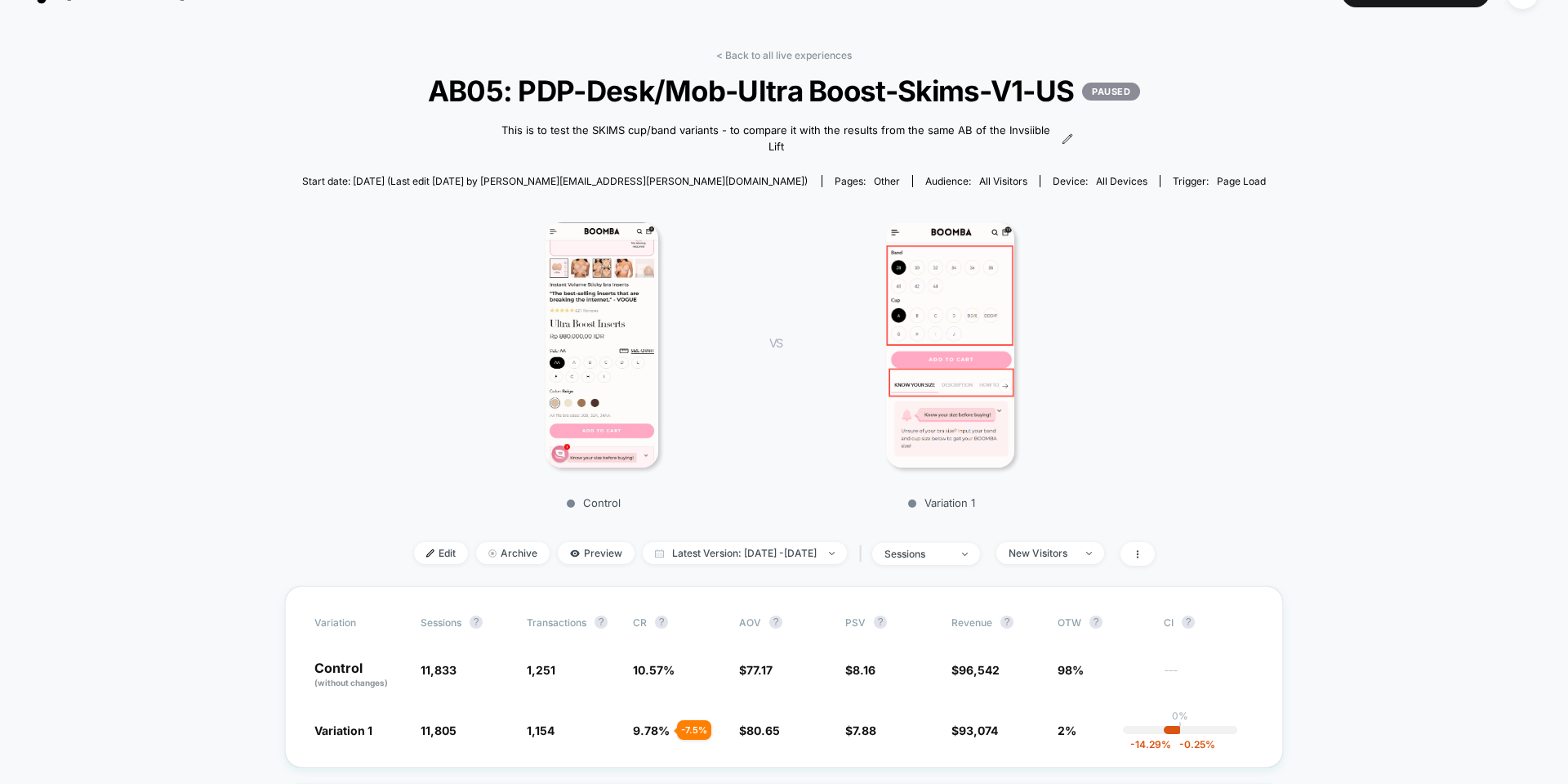
scroll to position [0, 0]
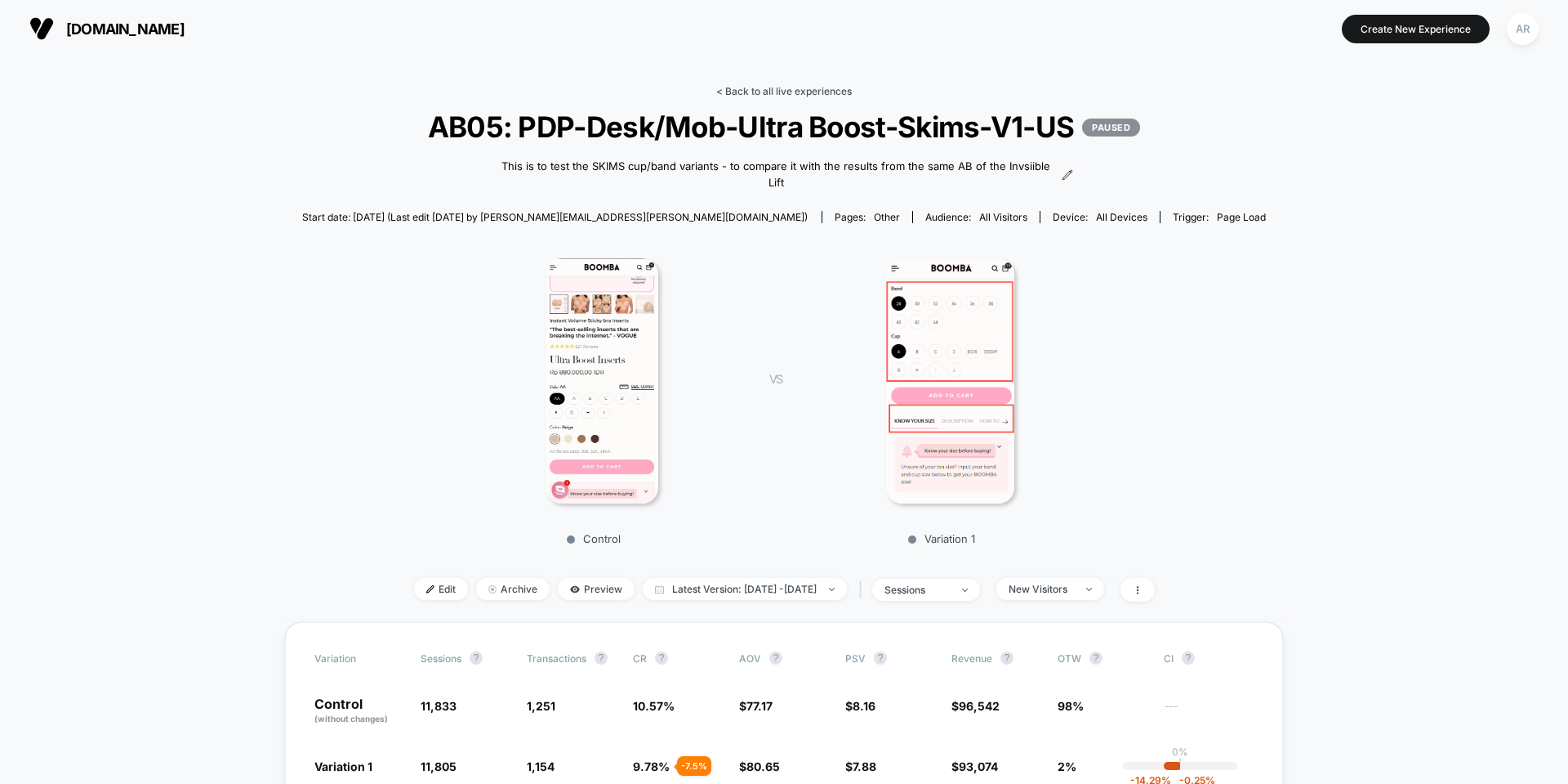
click at [723, 94] on link "< Back to all live experiences" at bounding box center [784, 91] width 136 height 13
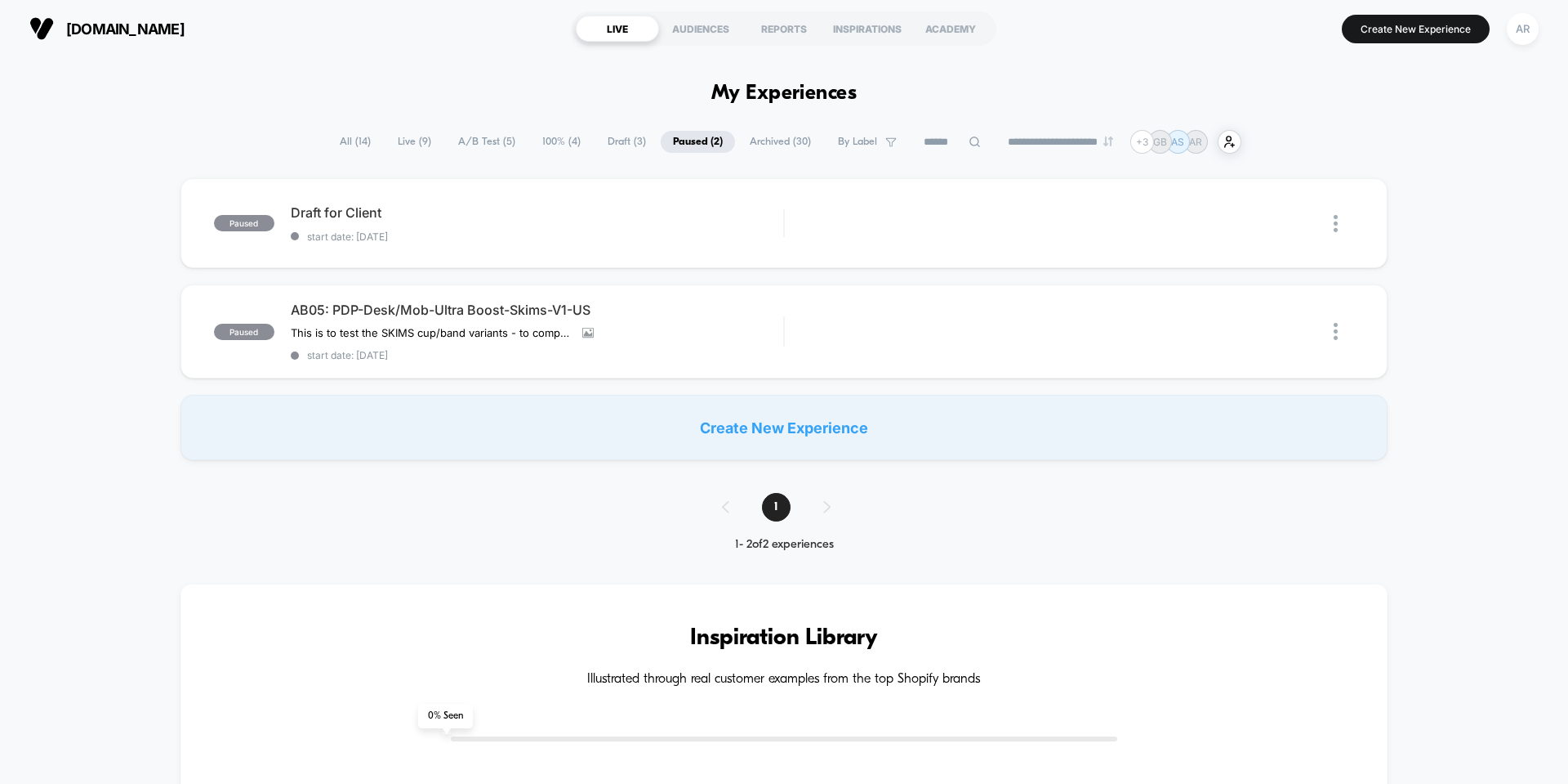
click at [354, 141] on span "All ( 14 )" at bounding box center [355, 141] width 56 height 22
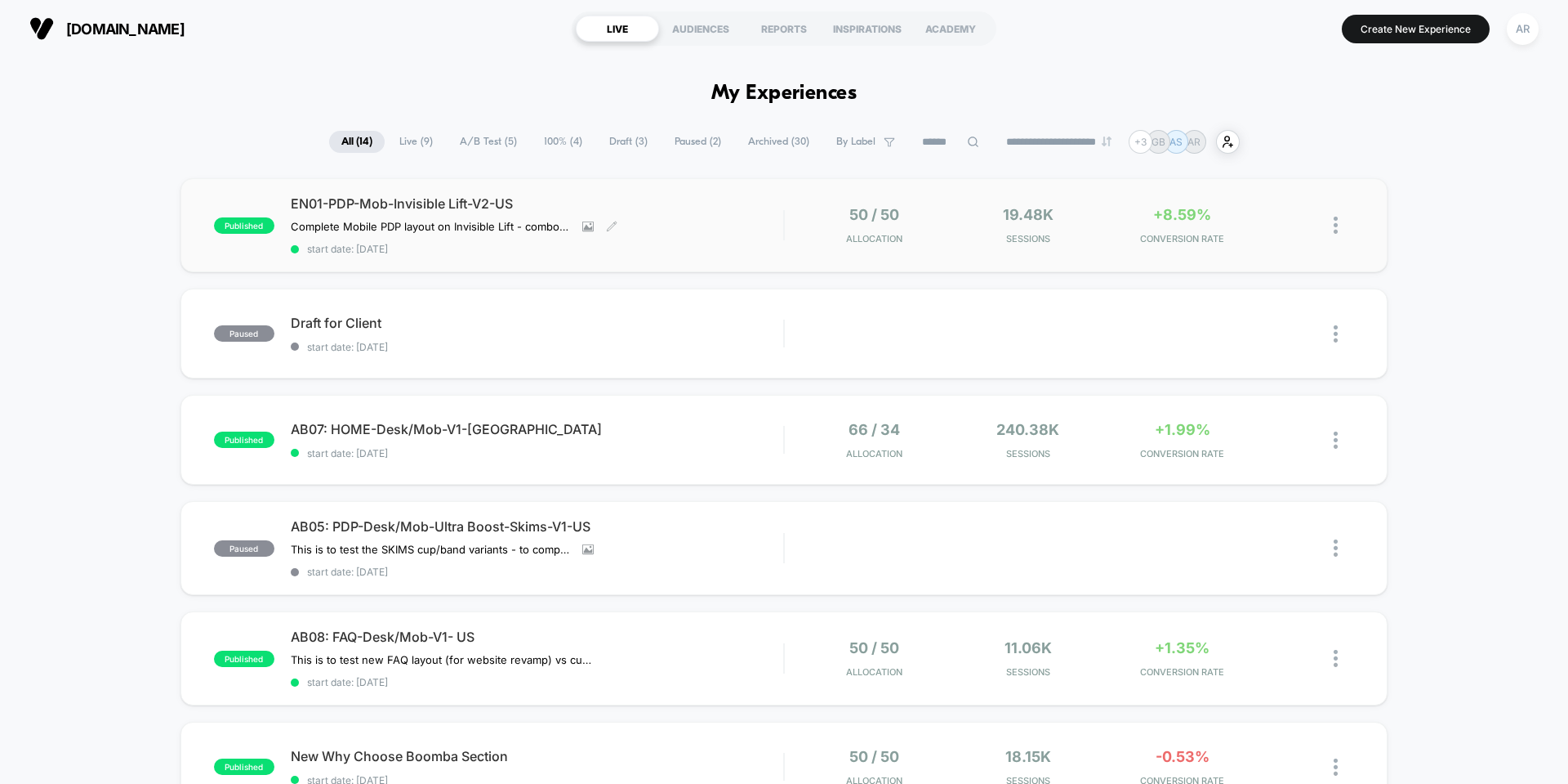
click at [668, 236] on div "EN01-PDP-Mob-Invisible Lift-V2-US Complete Mobile PDP layout on Invisible Lift …" at bounding box center [536, 225] width 492 height 60
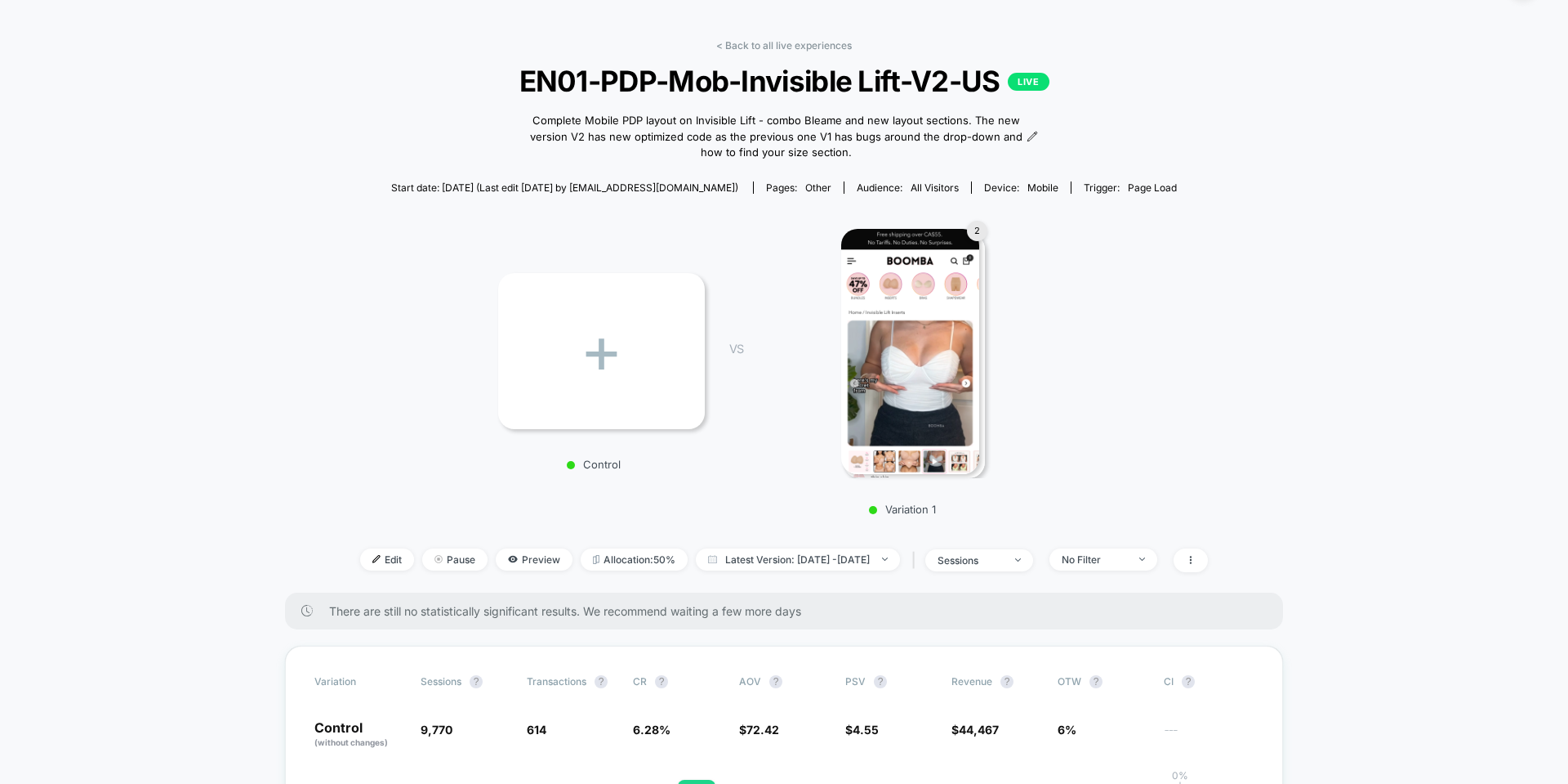
scroll to position [82, 0]
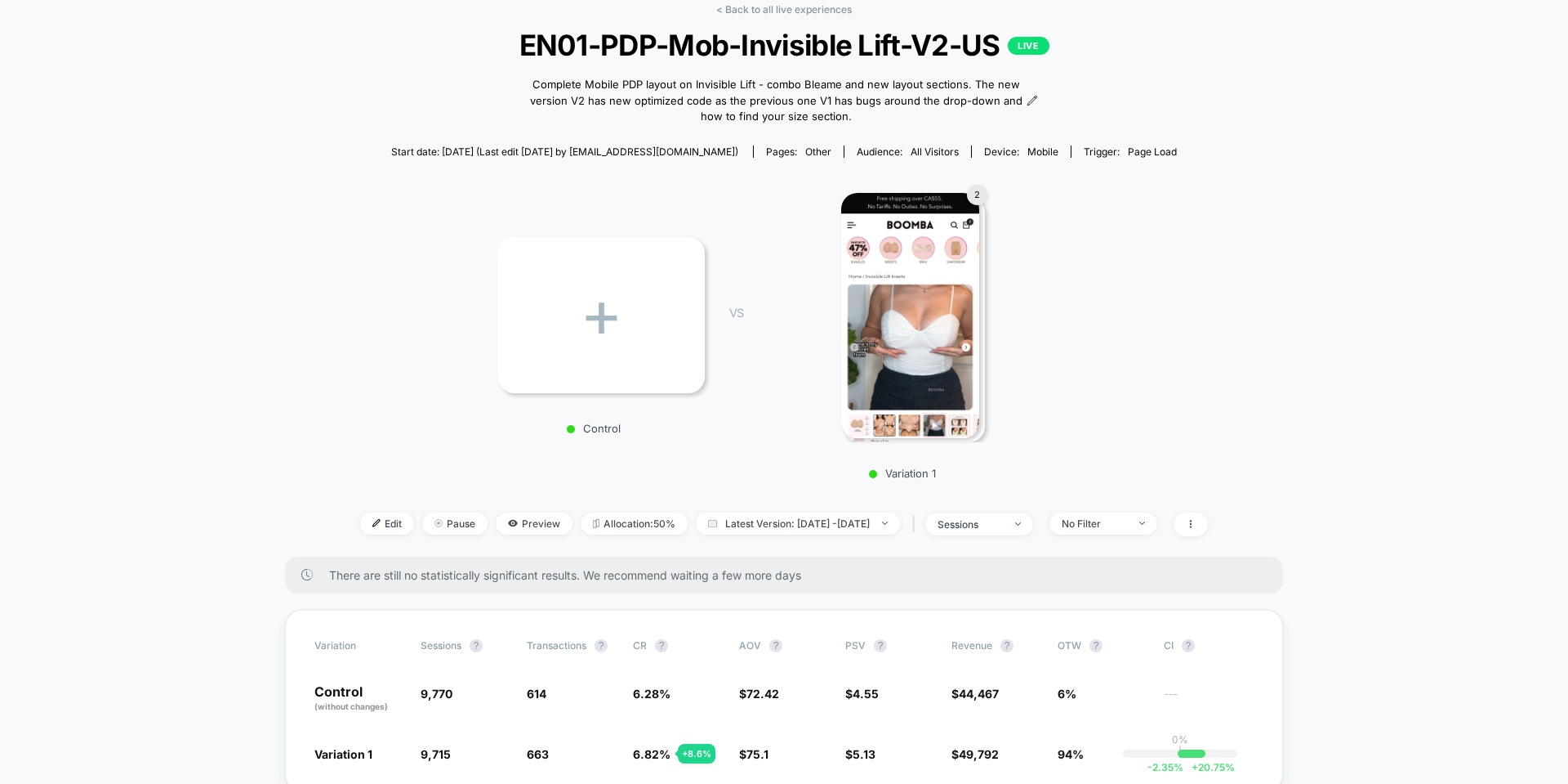
click at [970, 349] on img at bounding box center [910, 316] width 138 height 245
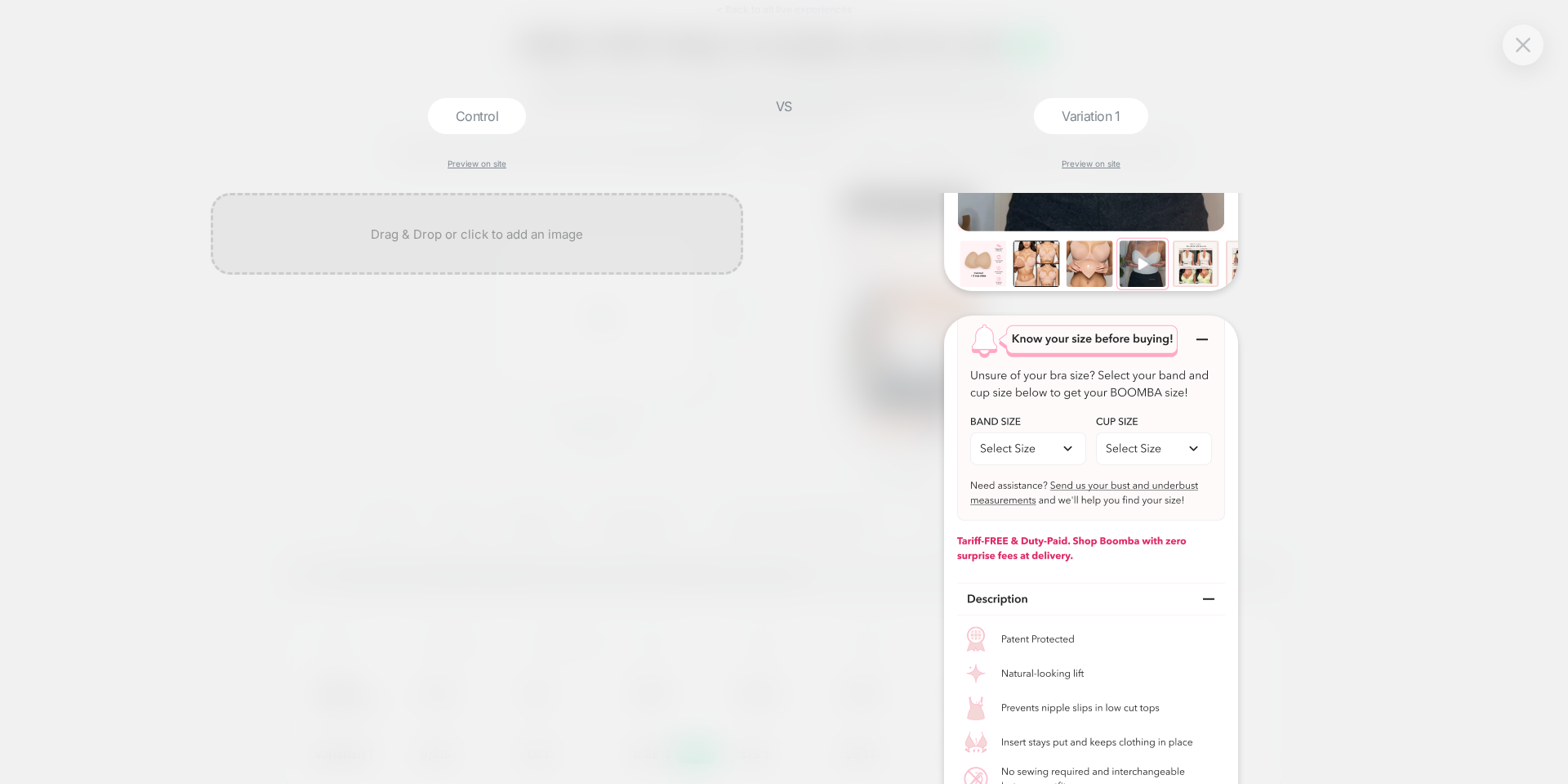
scroll to position [614, 0]
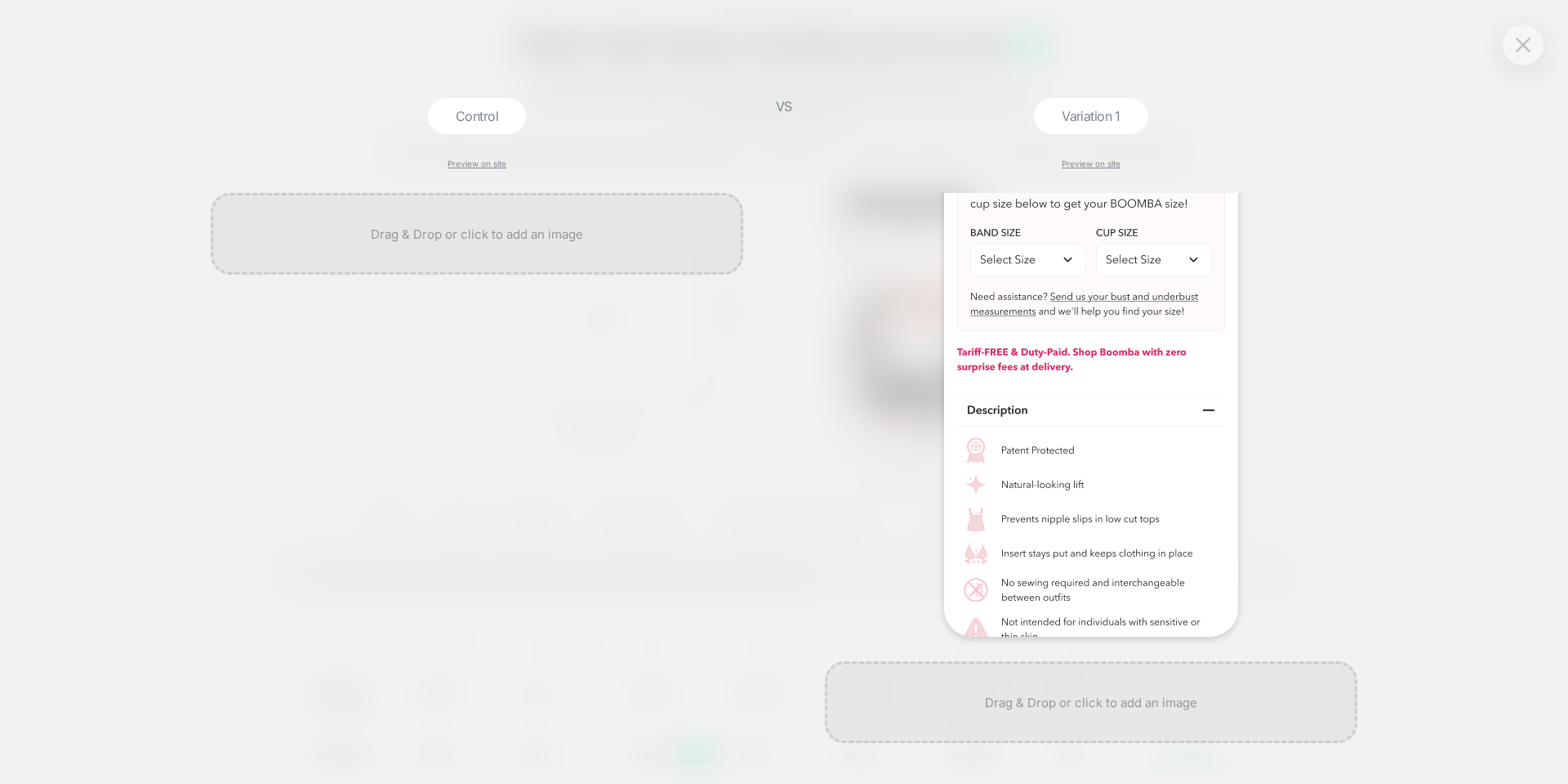
click at [1349, 400] on div at bounding box center [1091, 381] width 533 height 510
click at [1537, 46] on div at bounding box center [1524, 44] width 41 height 41
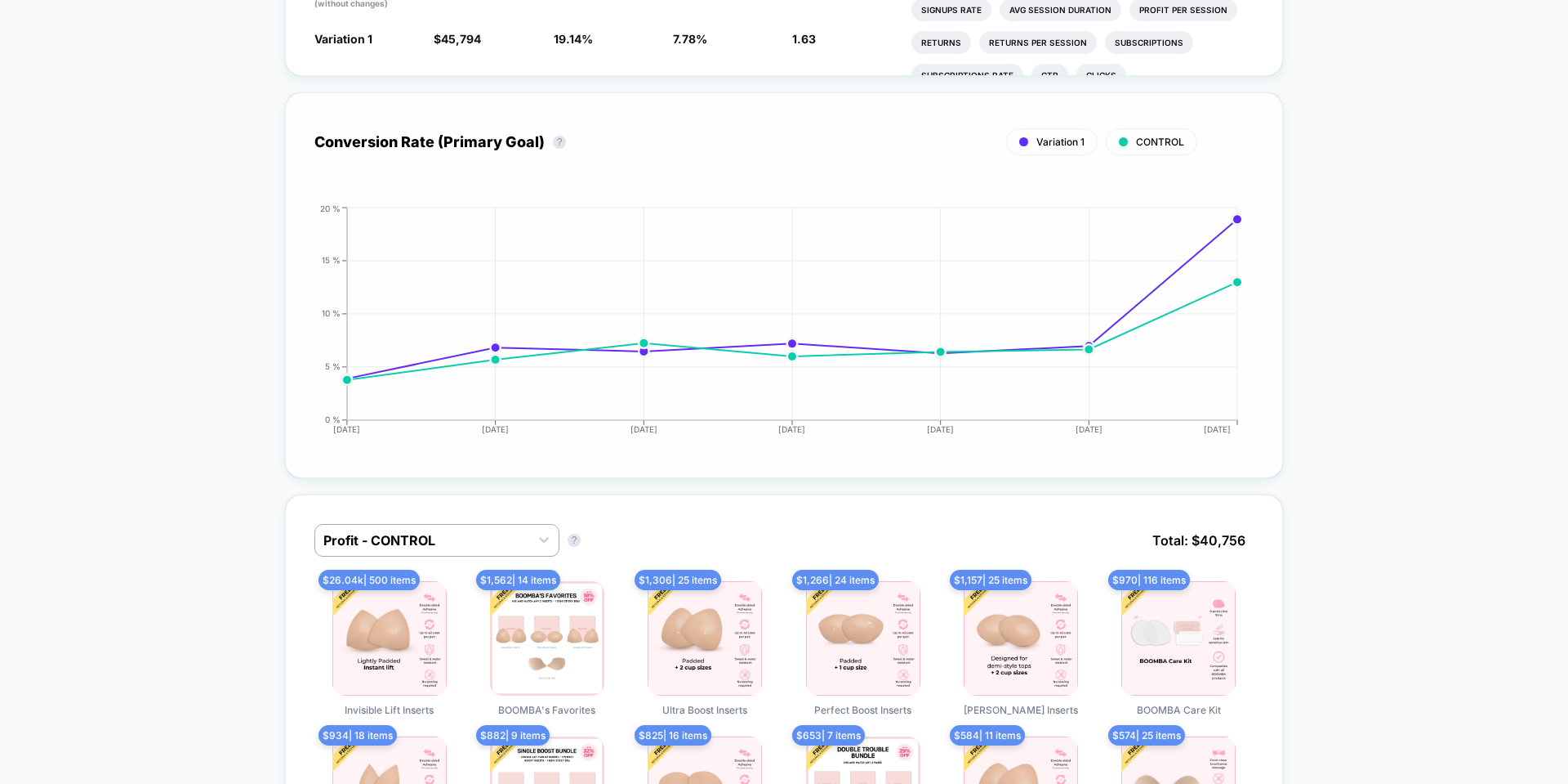
scroll to position [1226, 0]
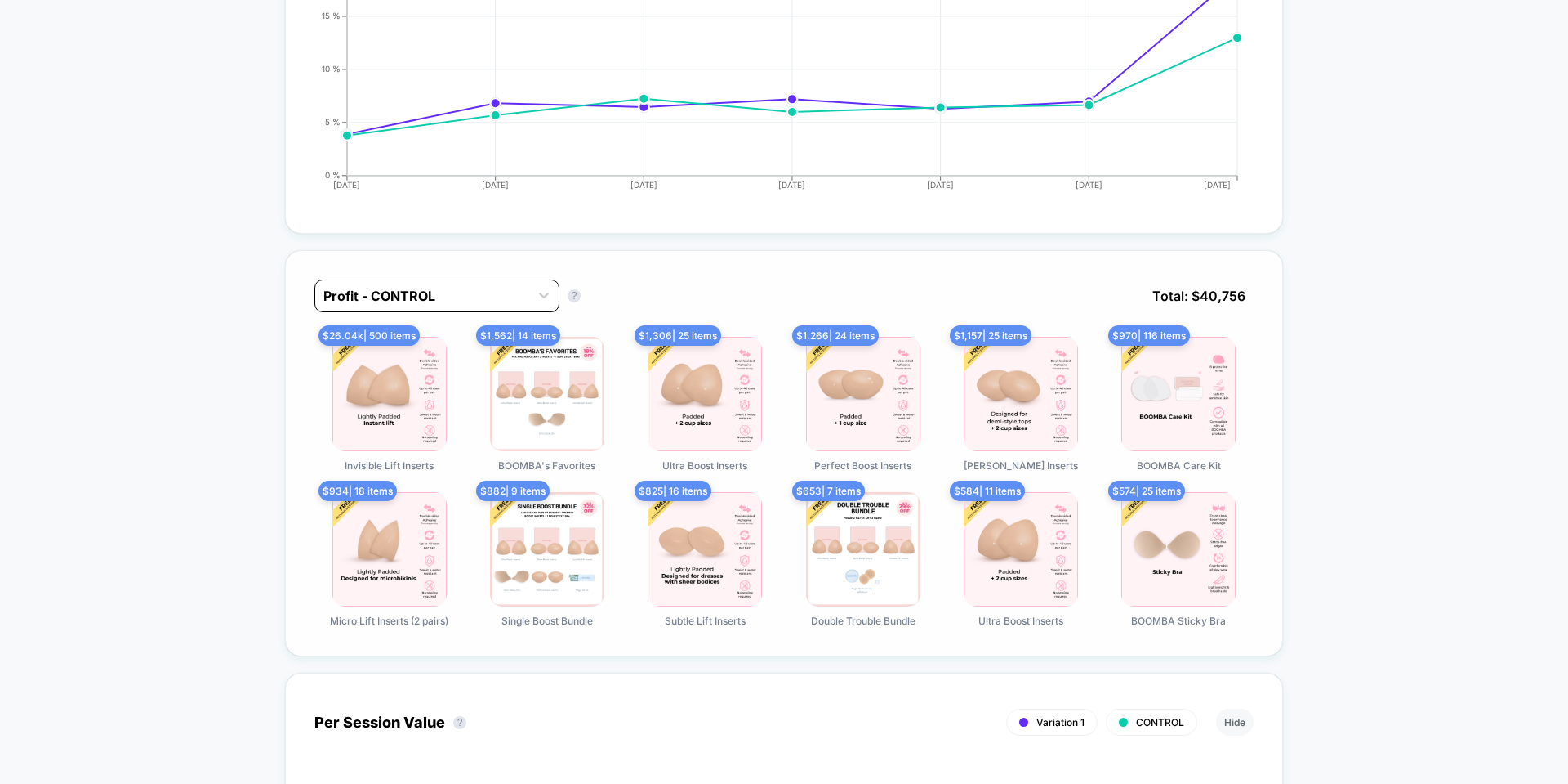
click at [492, 286] on div at bounding box center [422, 295] width 198 height 19
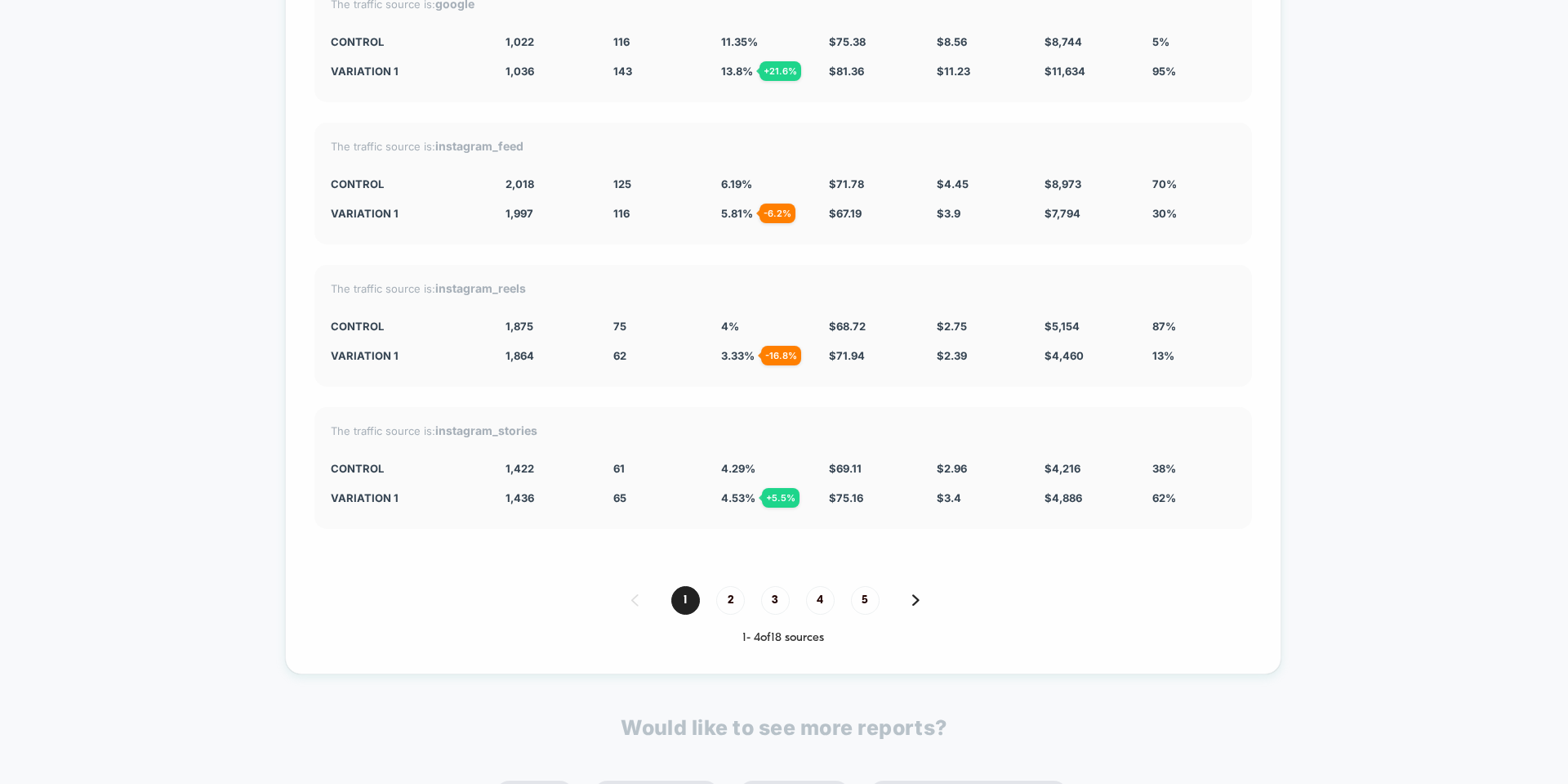
scroll to position [5196, 0]
